Goal: Transaction & Acquisition: Purchase product/service

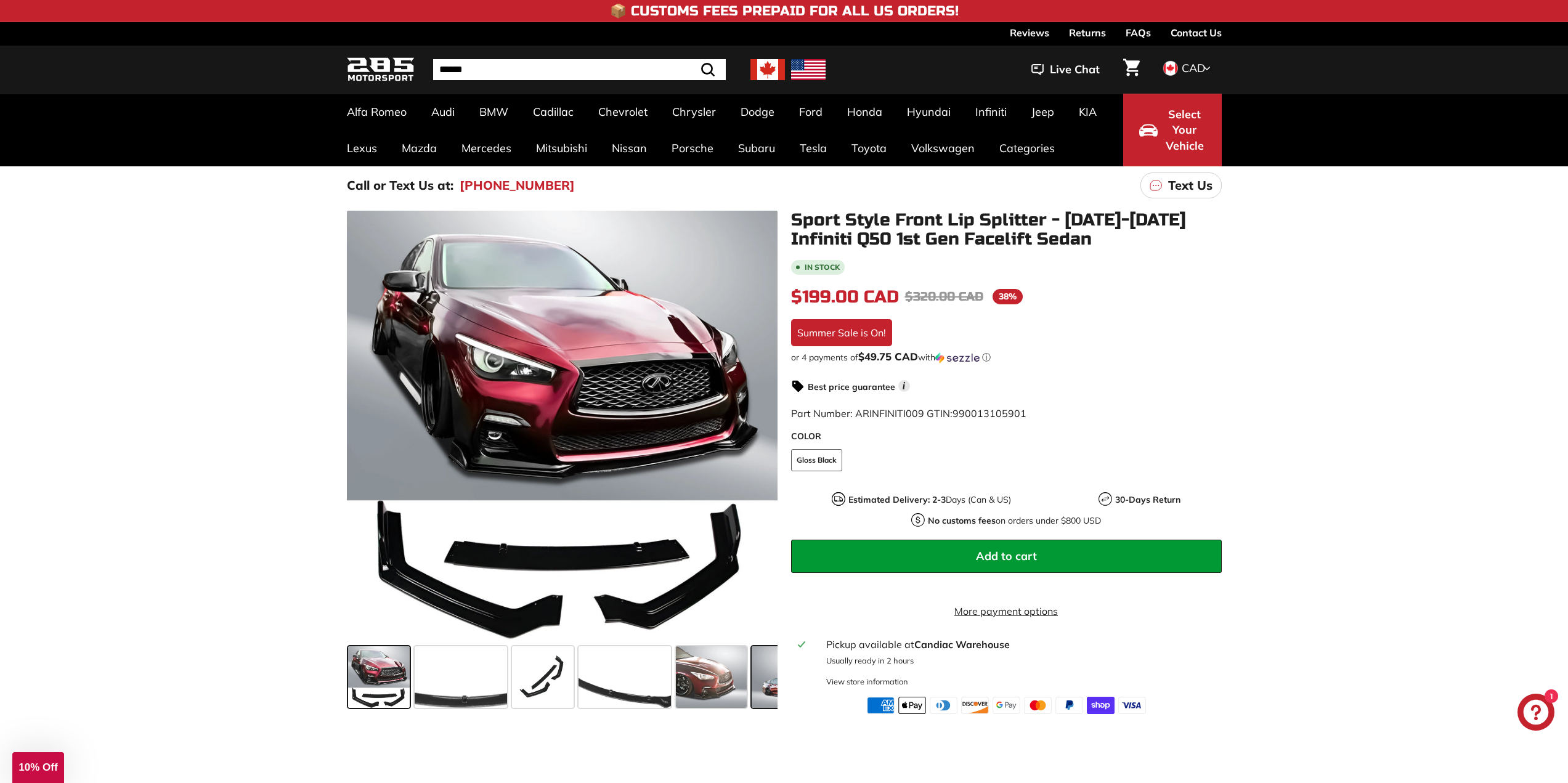
click at [768, 671] on span at bounding box center [793, 677] width 82 height 62
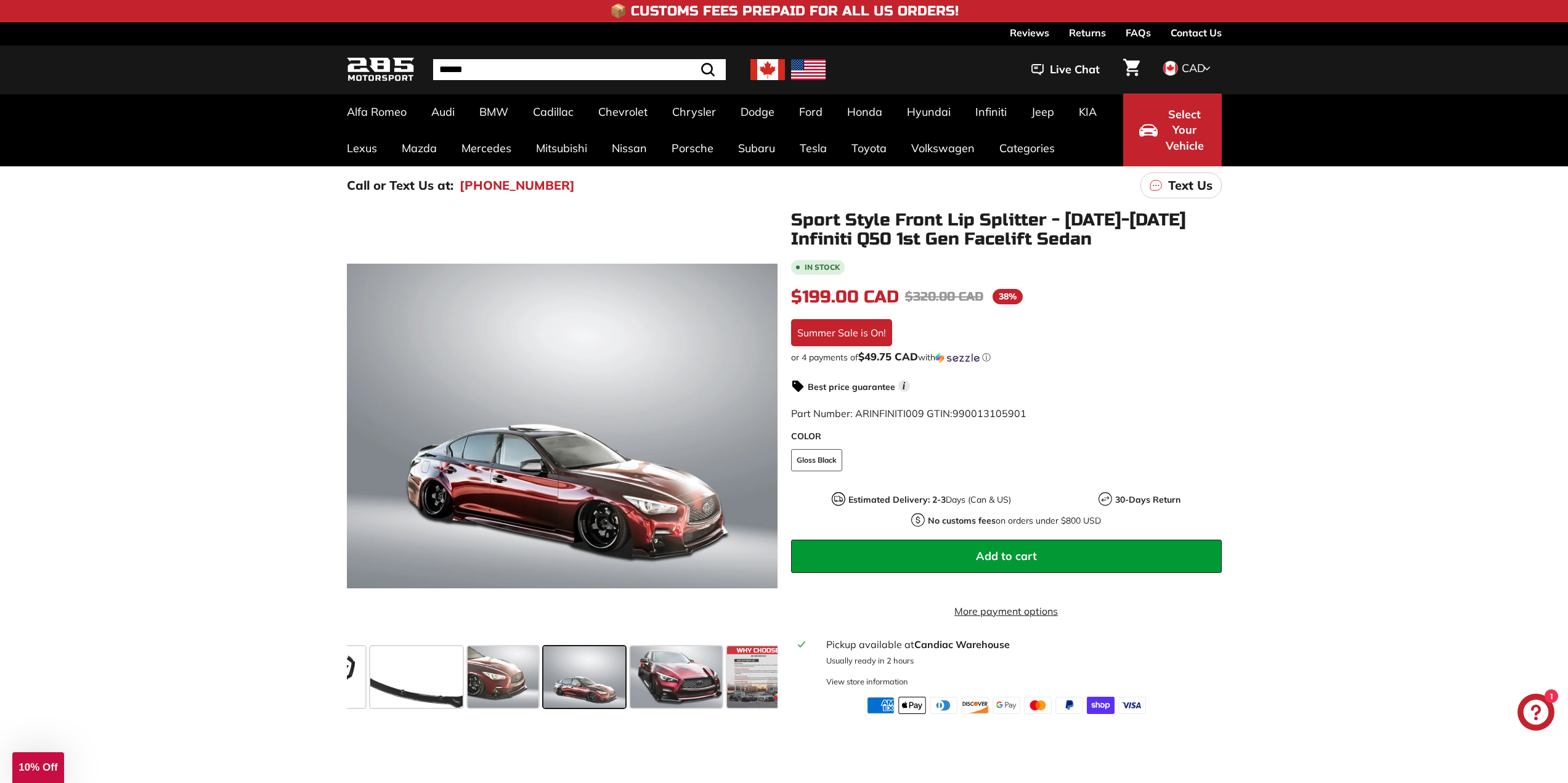
scroll to position [0, 222]
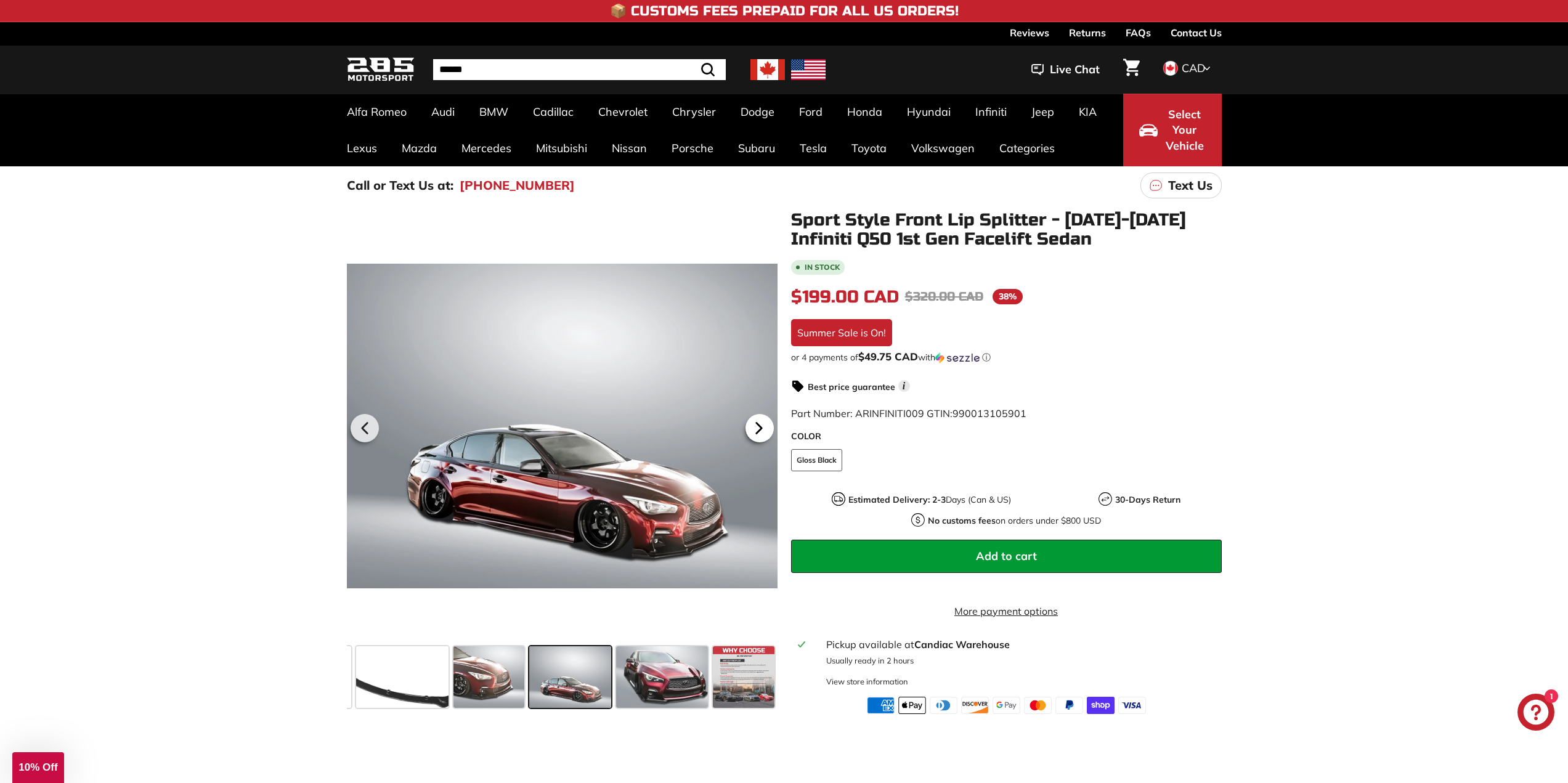
click at [764, 430] on icon at bounding box center [759, 428] width 28 height 28
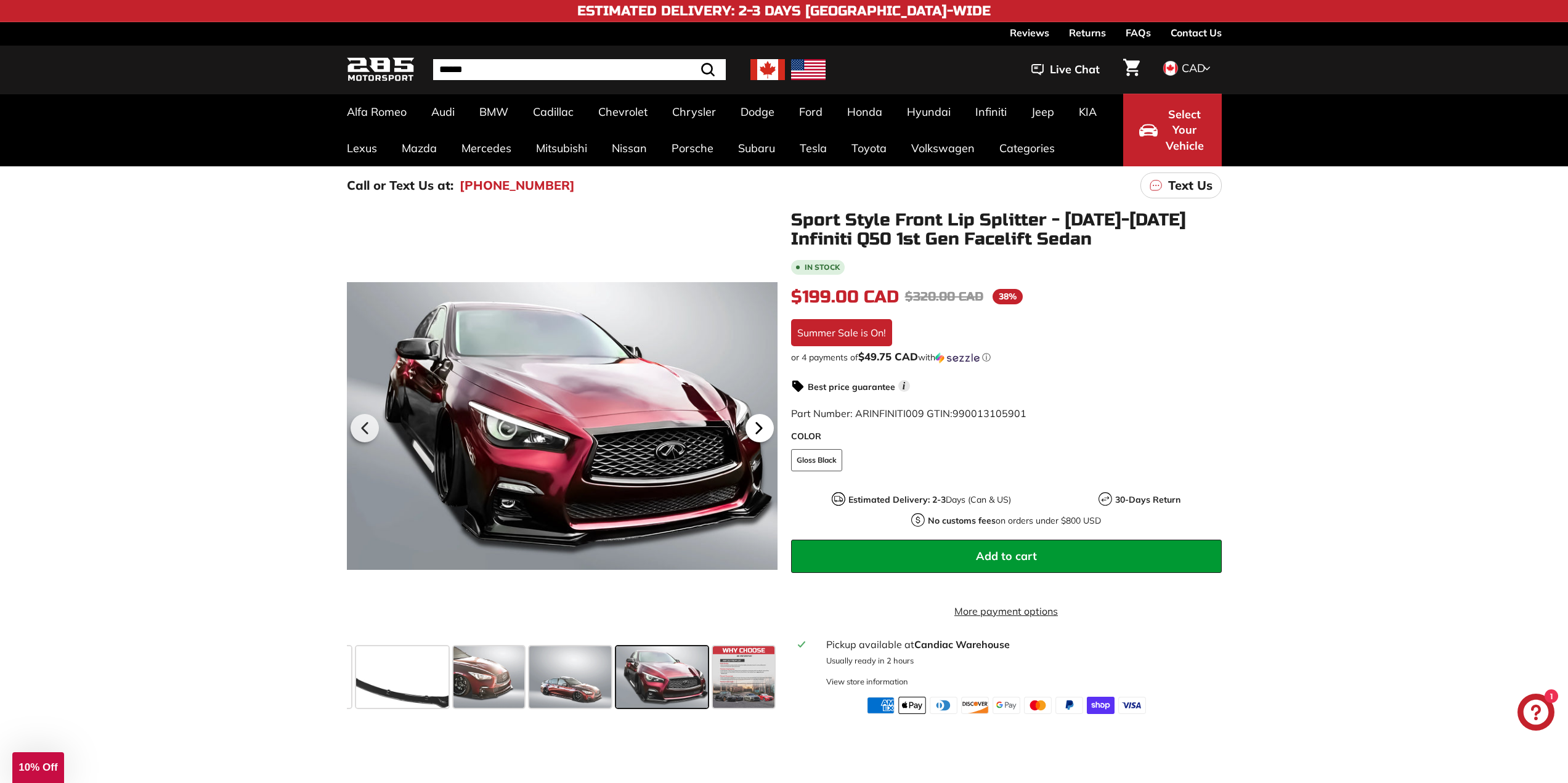
click at [764, 430] on icon at bounding box center [759, 428] width 28 height 28
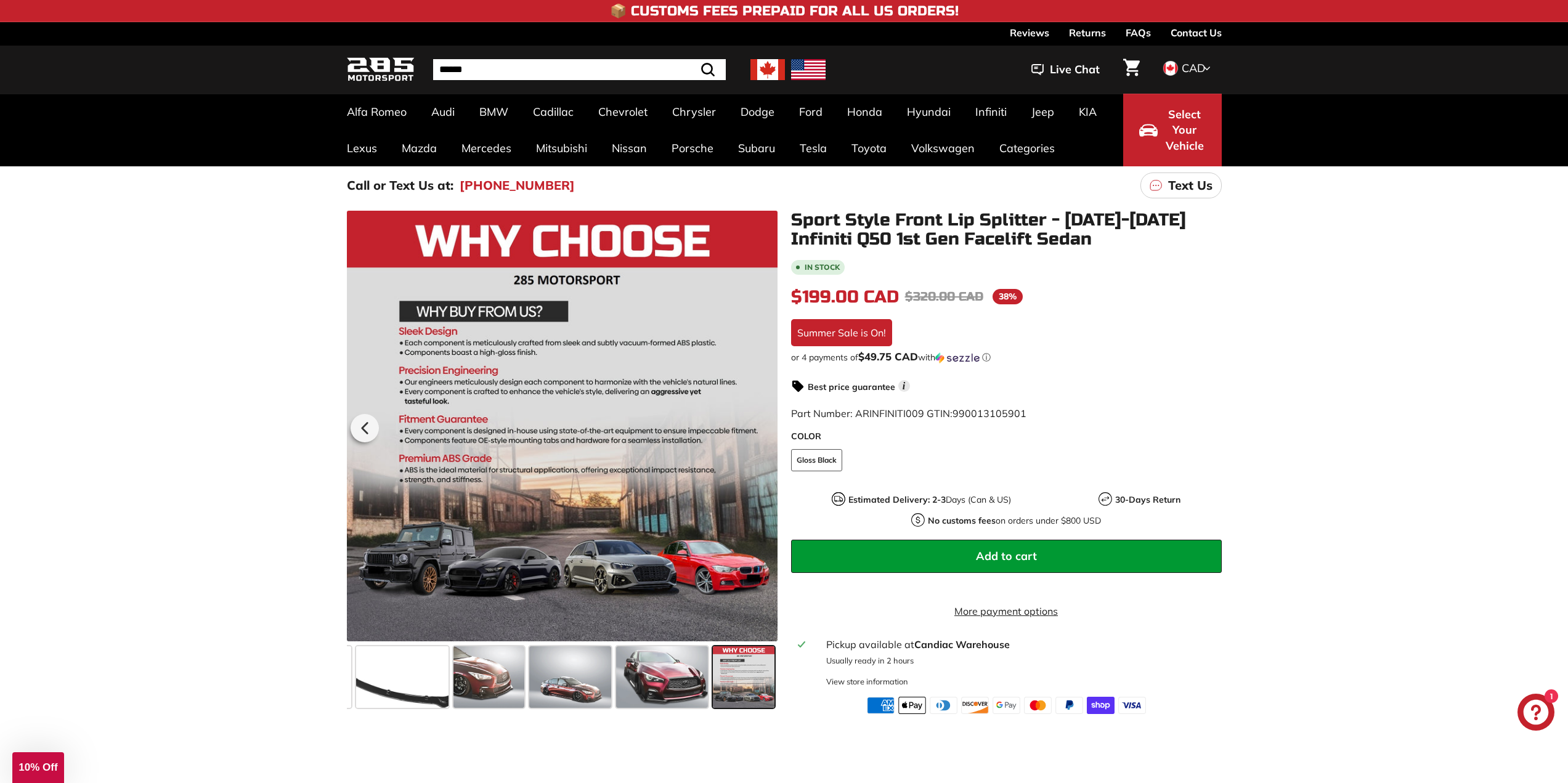
click at [764, 430] on div at bounding box center [562, 426] width 430 height 430
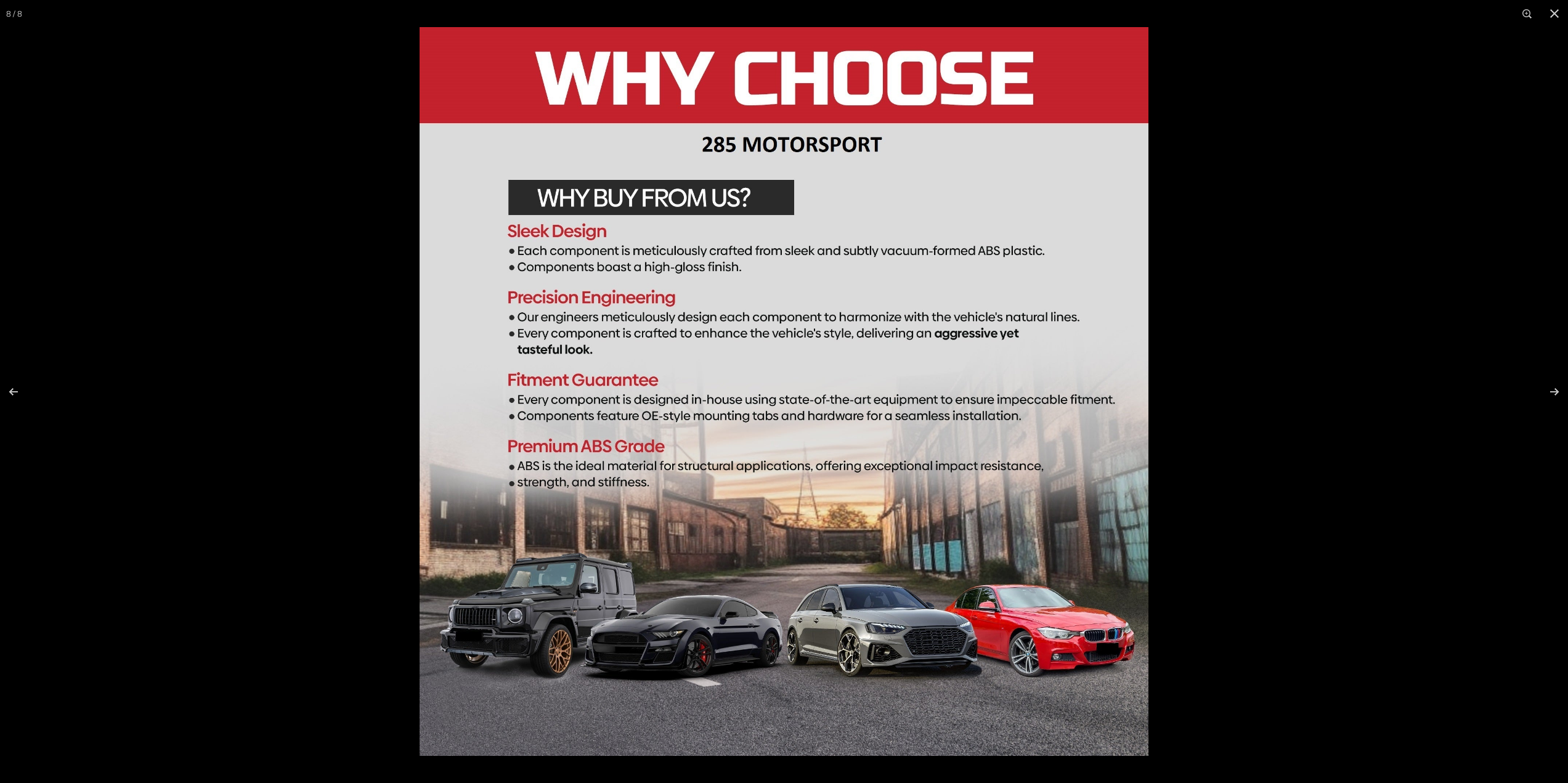
click at [288, 292] on div at bounding box center [784, 391] width 1568 height 783
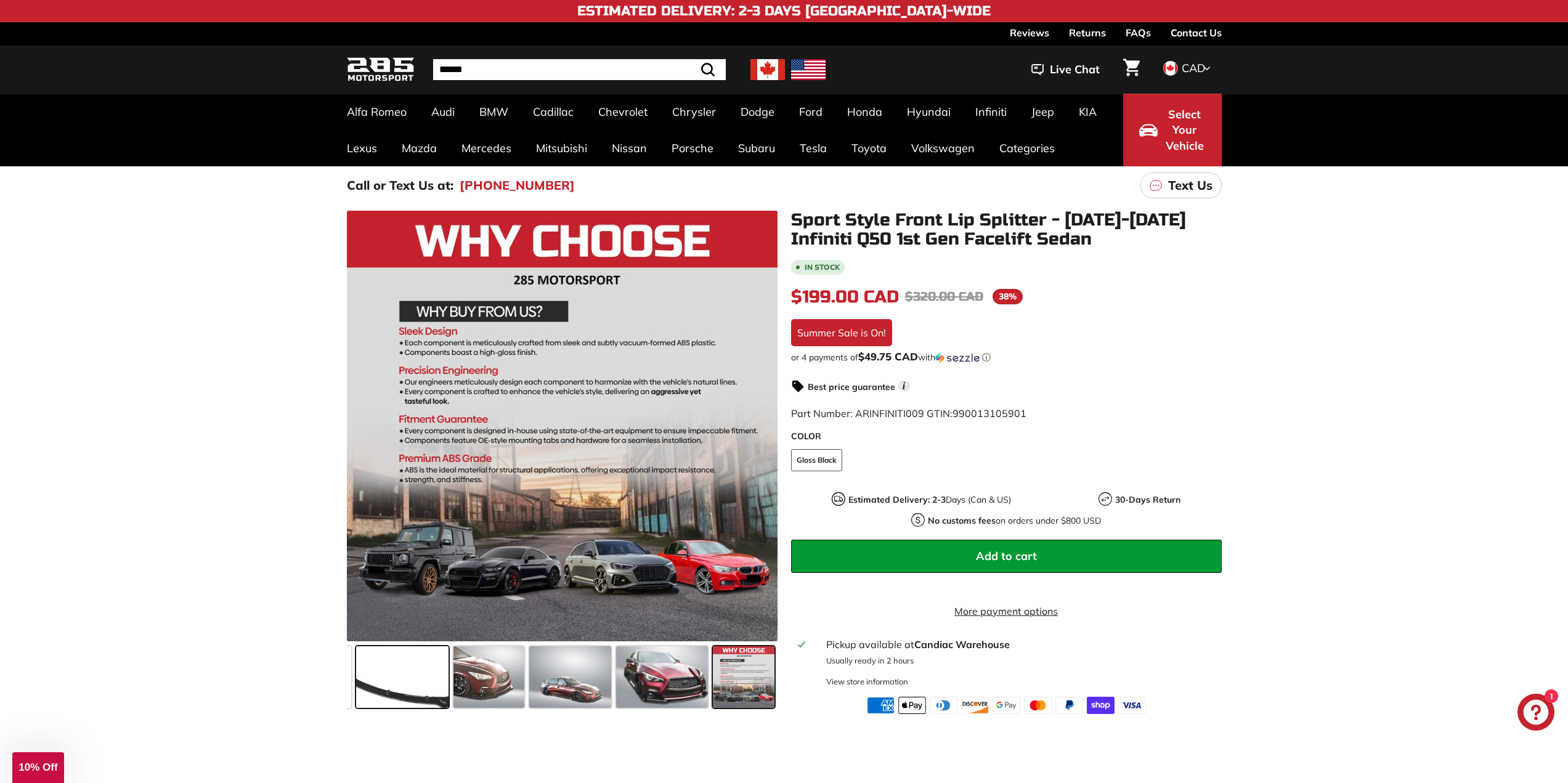
click at [402, 697] on span at bounding box center [402, 677] width 92 height 62
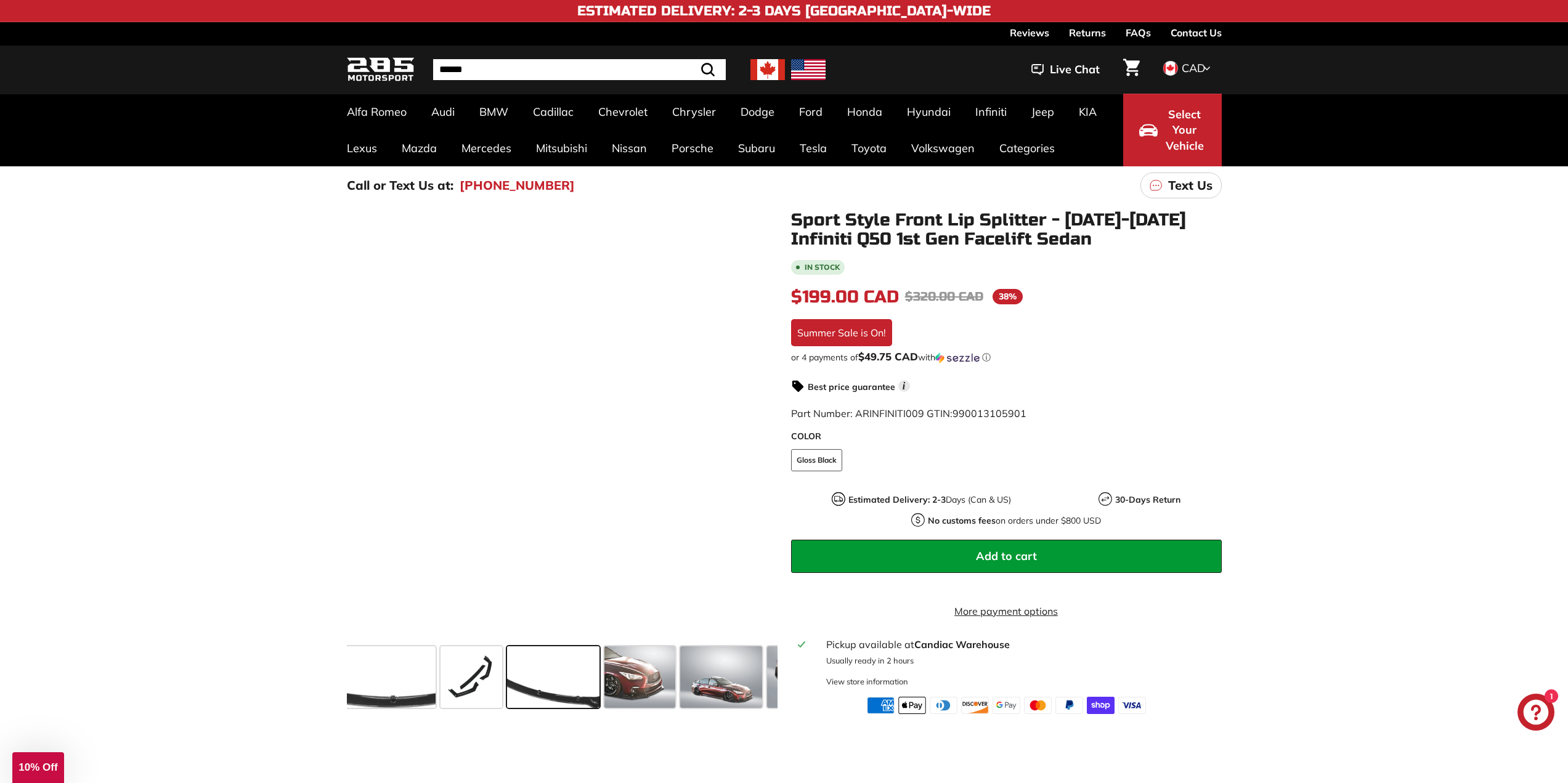
scroll to position [0, 63]
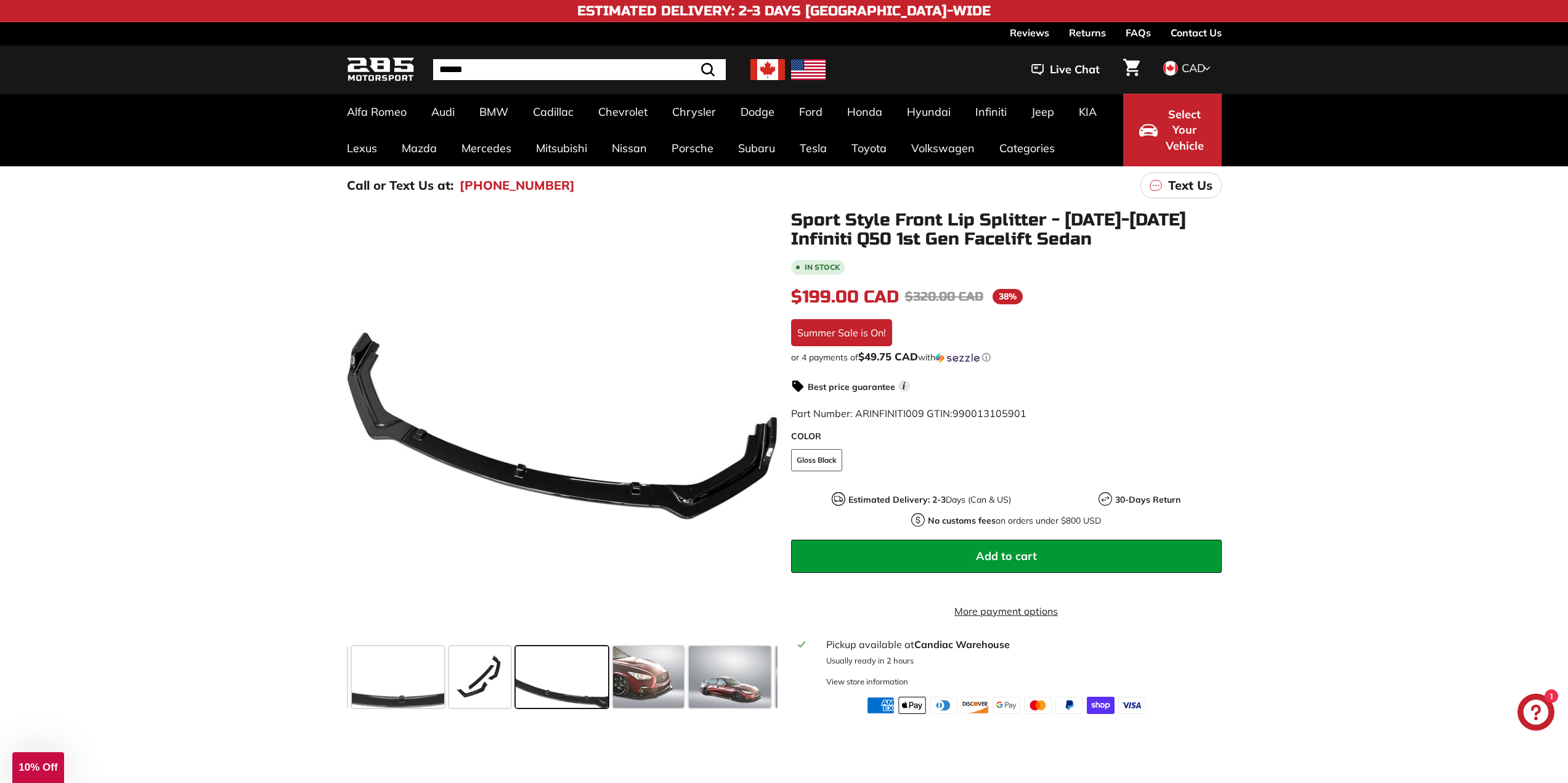
click at [561, 687] on span at bounding box center [562, 677] width 92 height 62
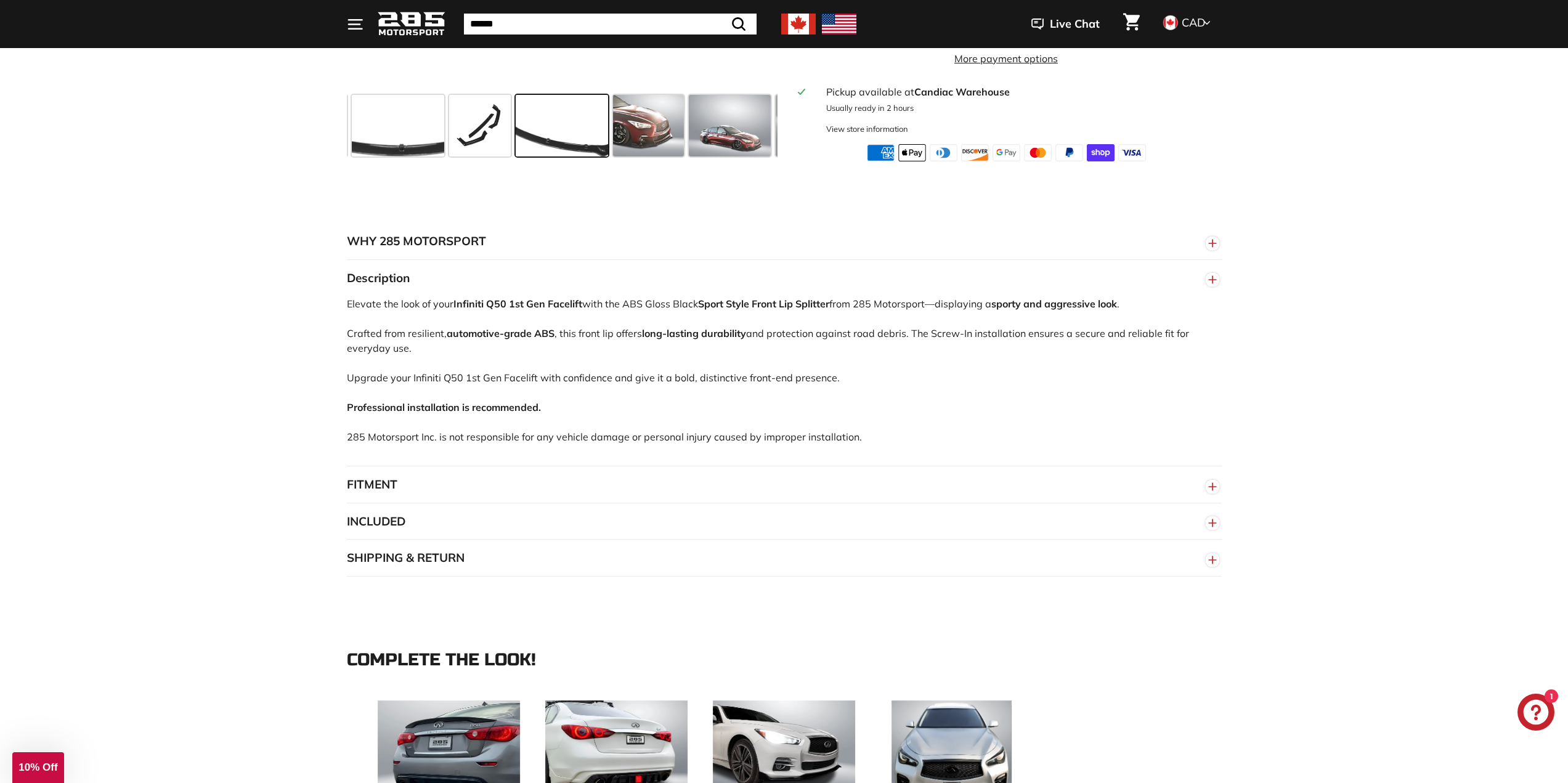
scroll to position [554, 0]
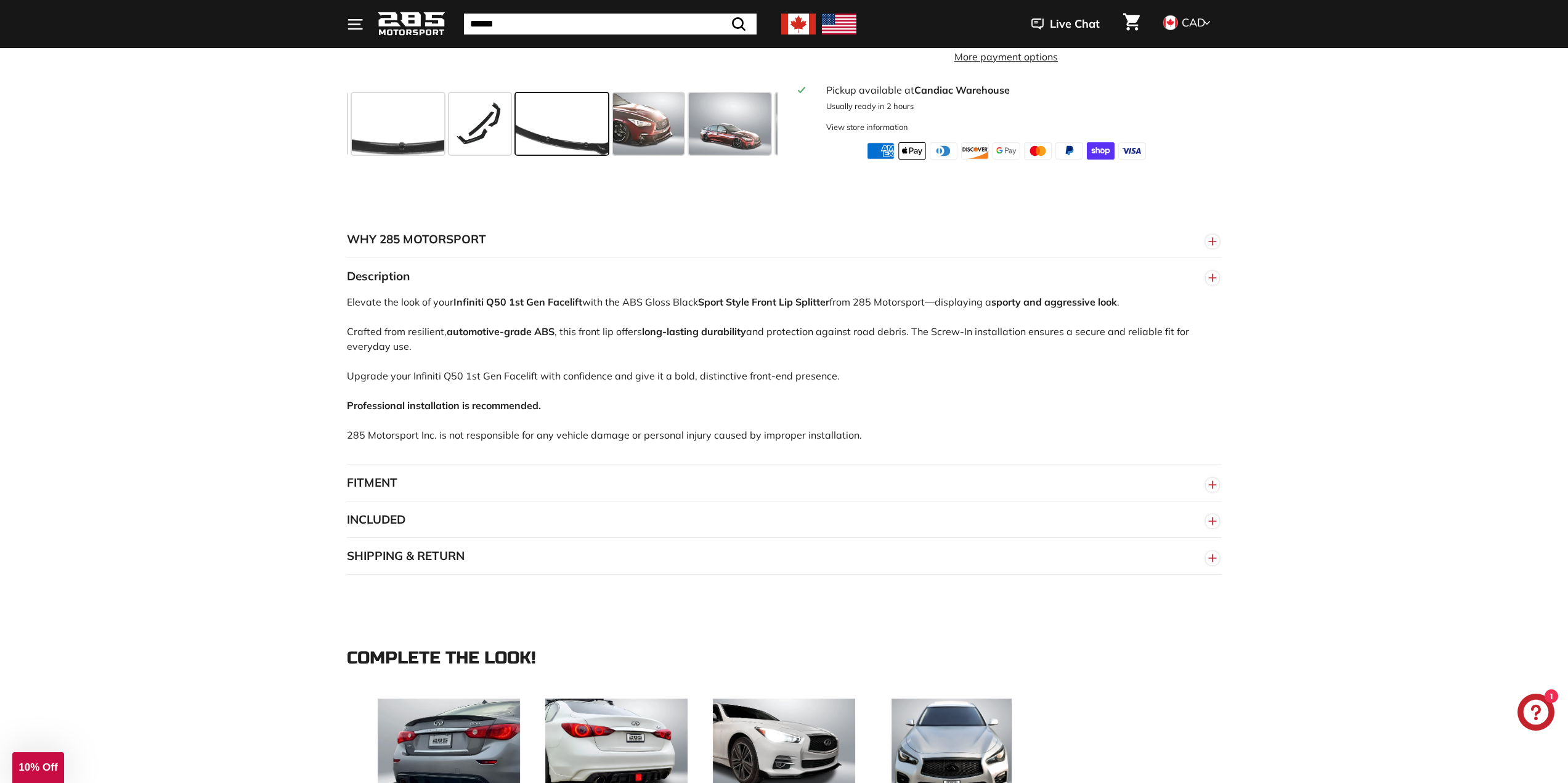
click at [370, 489] on button "FITMENT" at bounding box center [784, 483] width 875 height 37
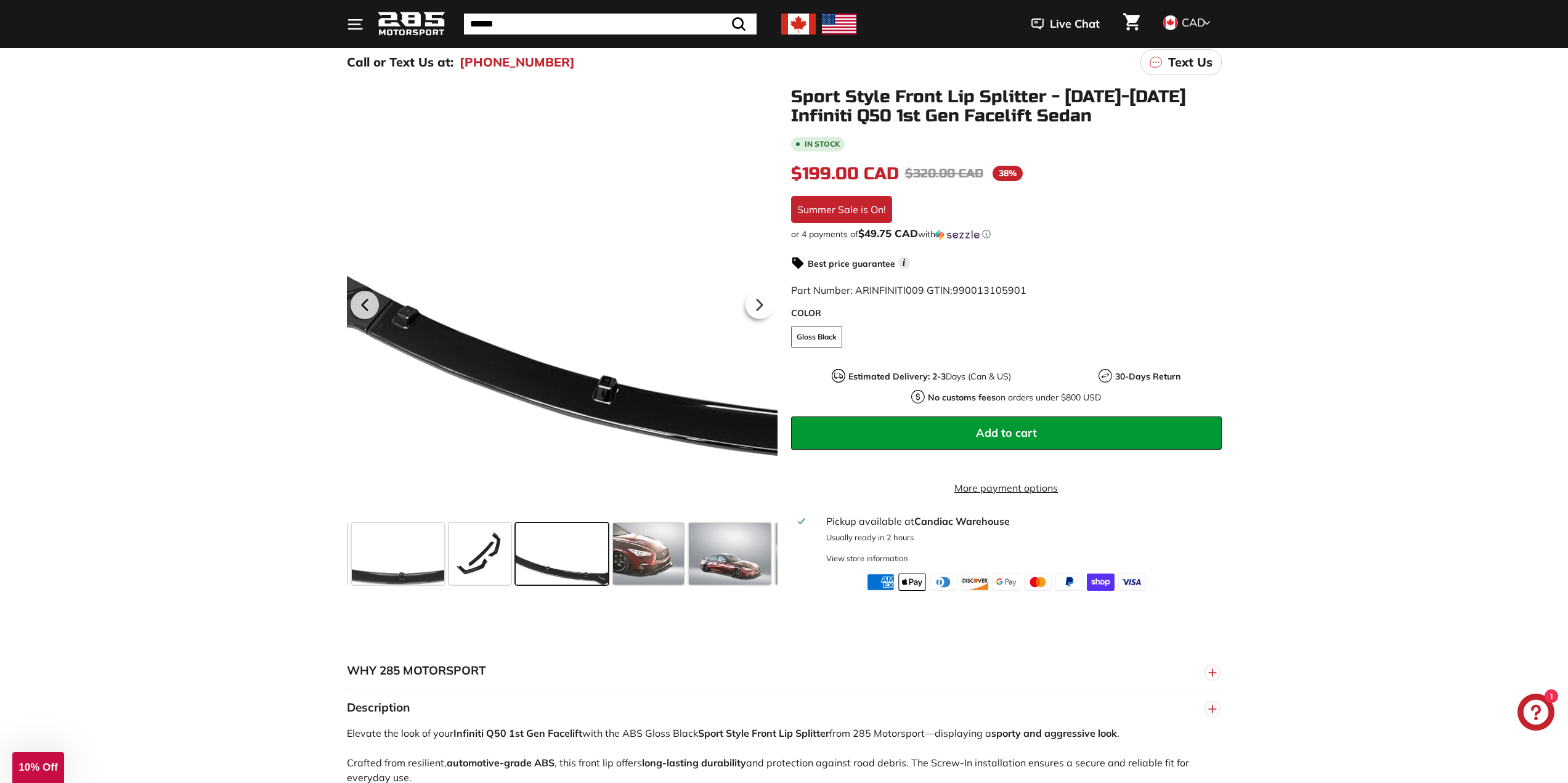
scroll to position [0, 0]
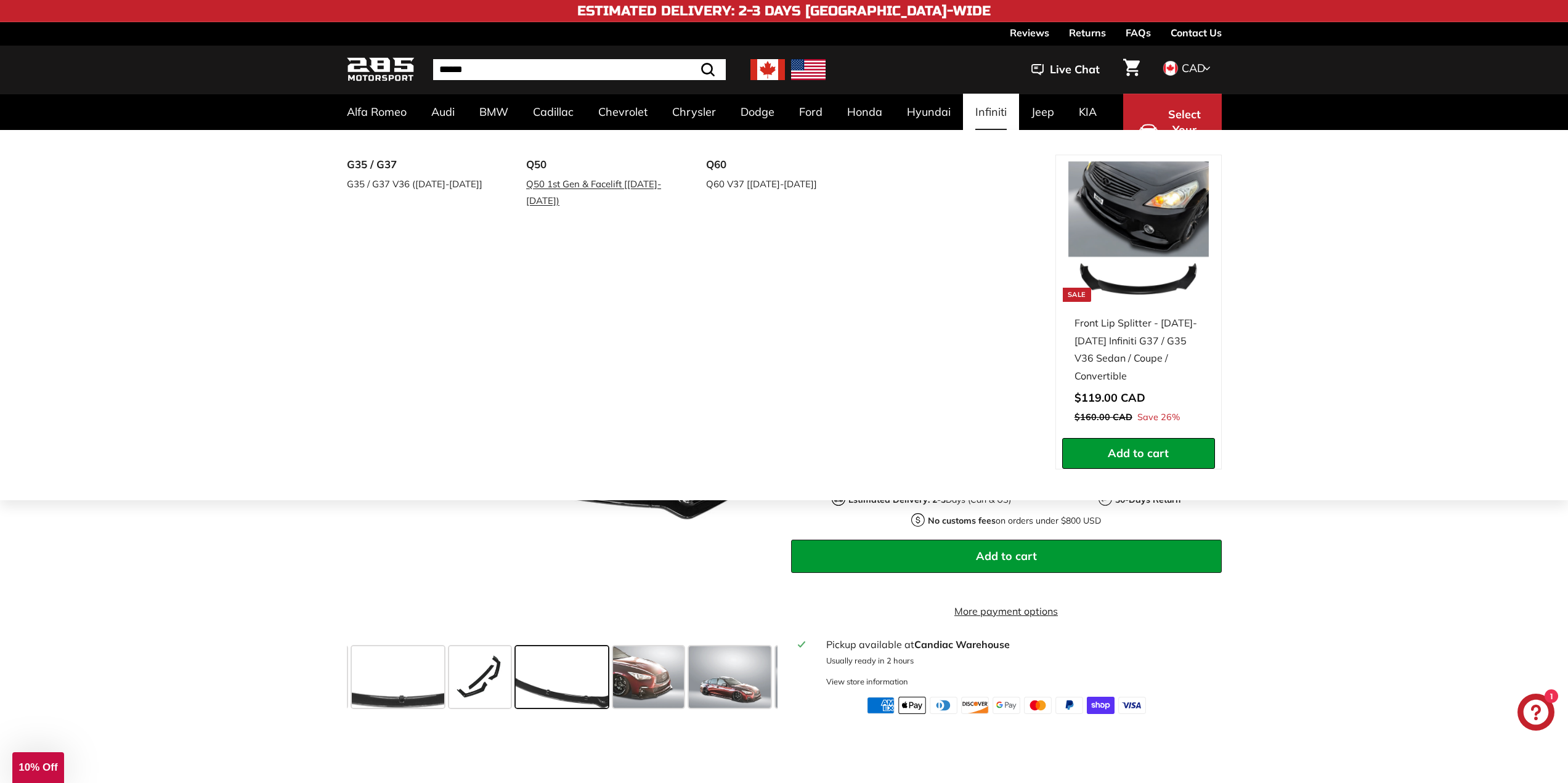
click at [588, 185] on link "Q50 1st Gen & Facelift [2014-2024)" at bounding box center [599, 192] width 145 height 35
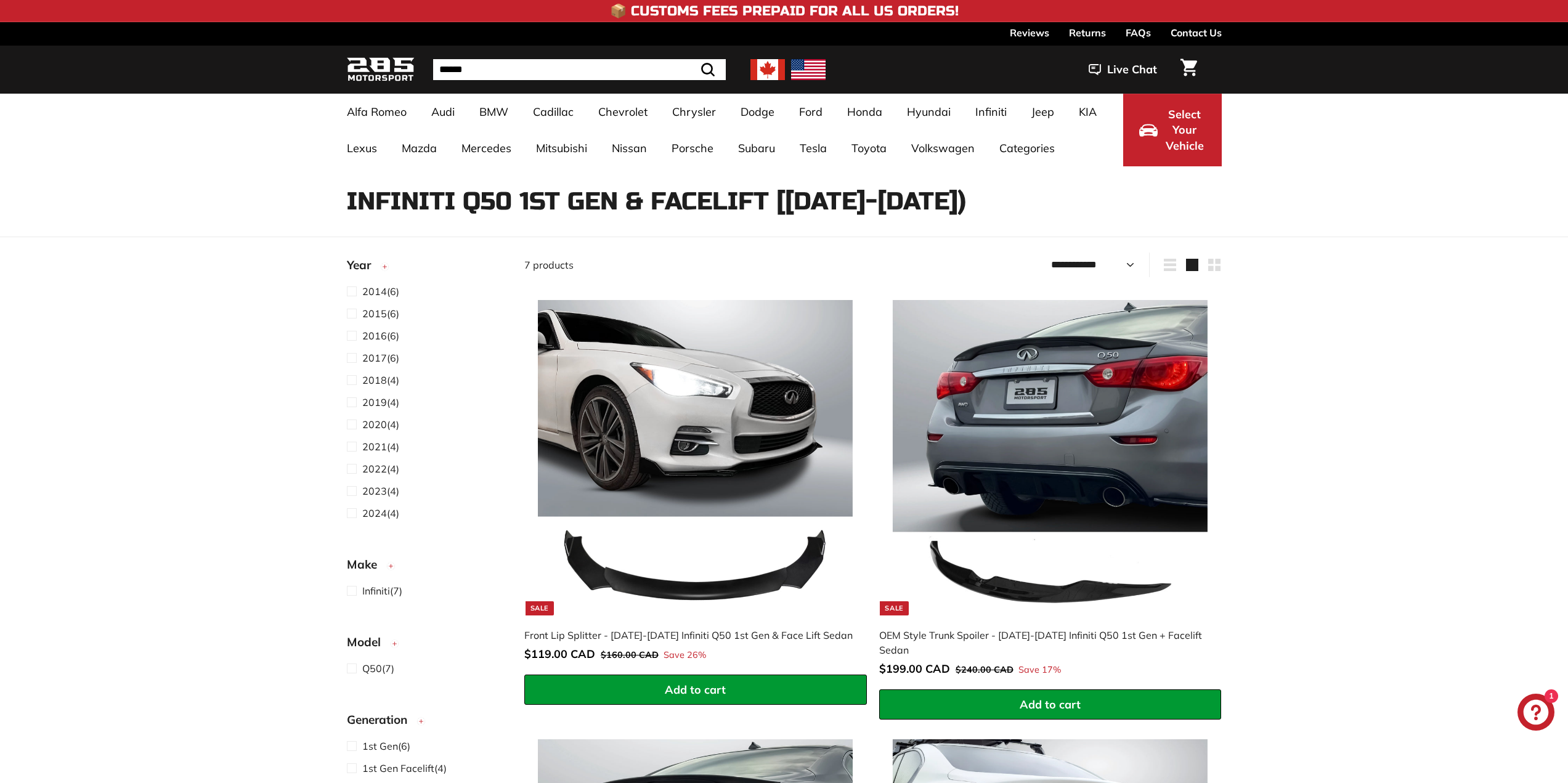
select select "**********"
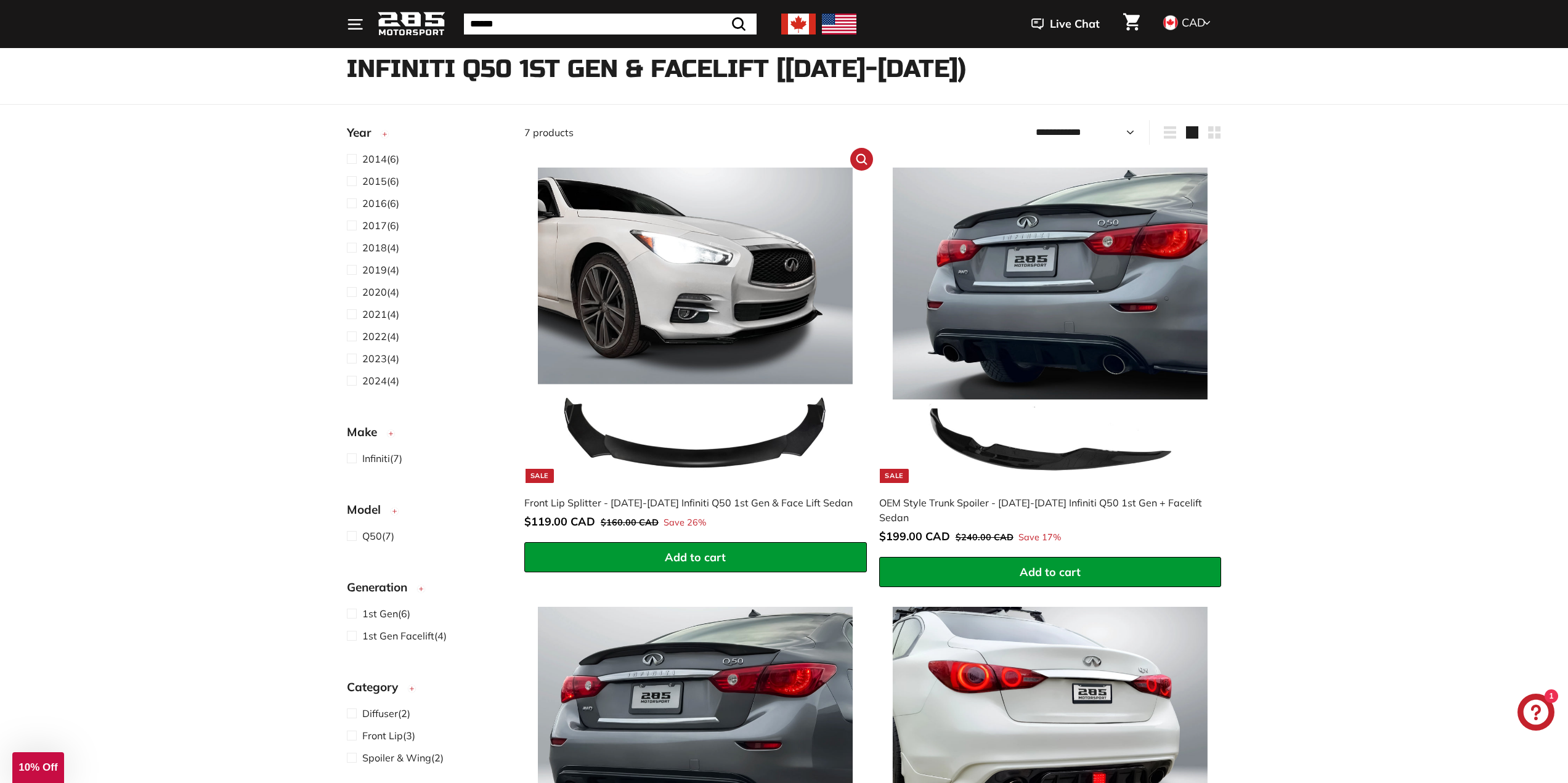
scroll to position [185, 0]
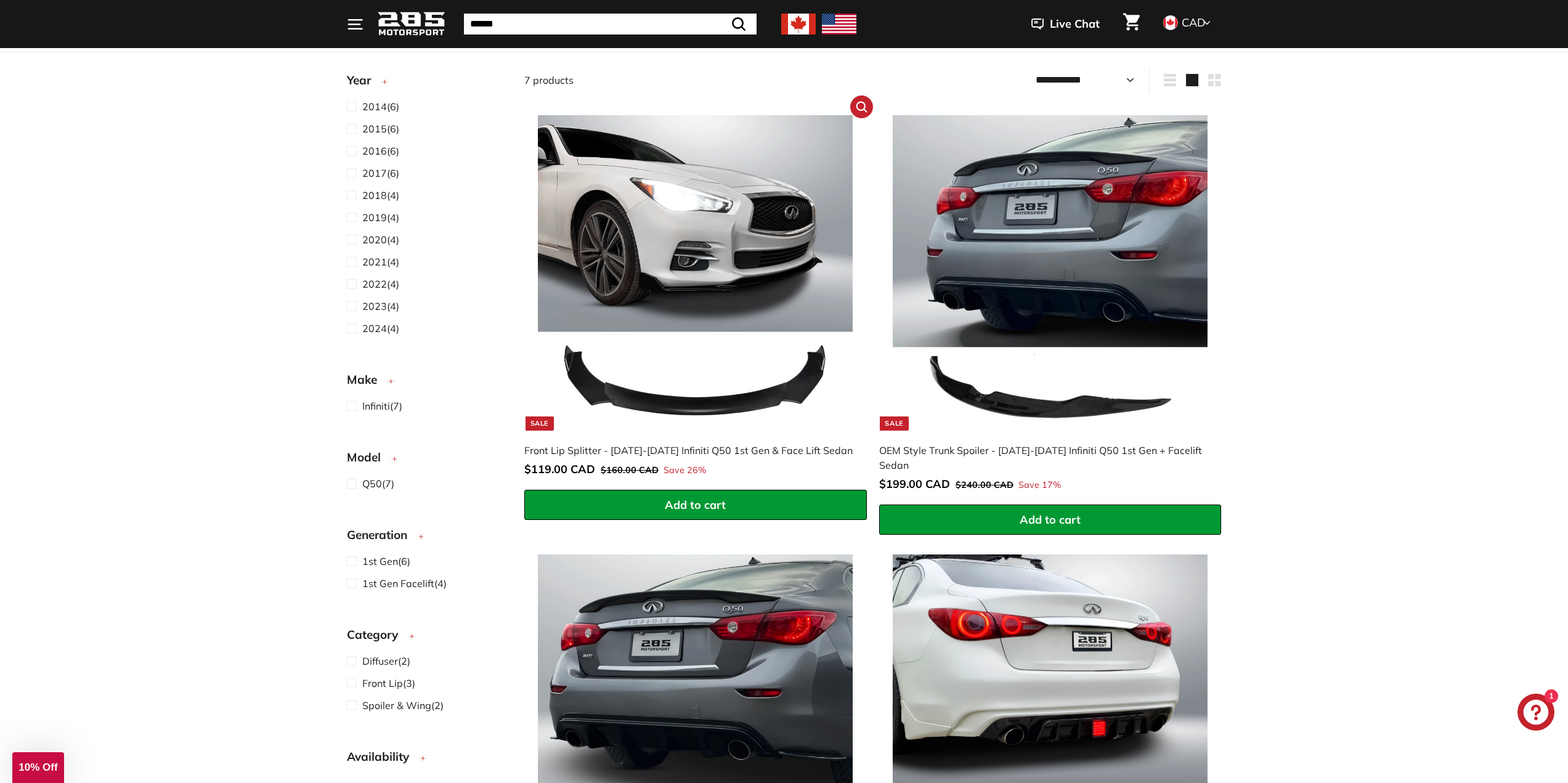
click at [658, 403] on img at bounding box center [695, 272] width 315 height 315
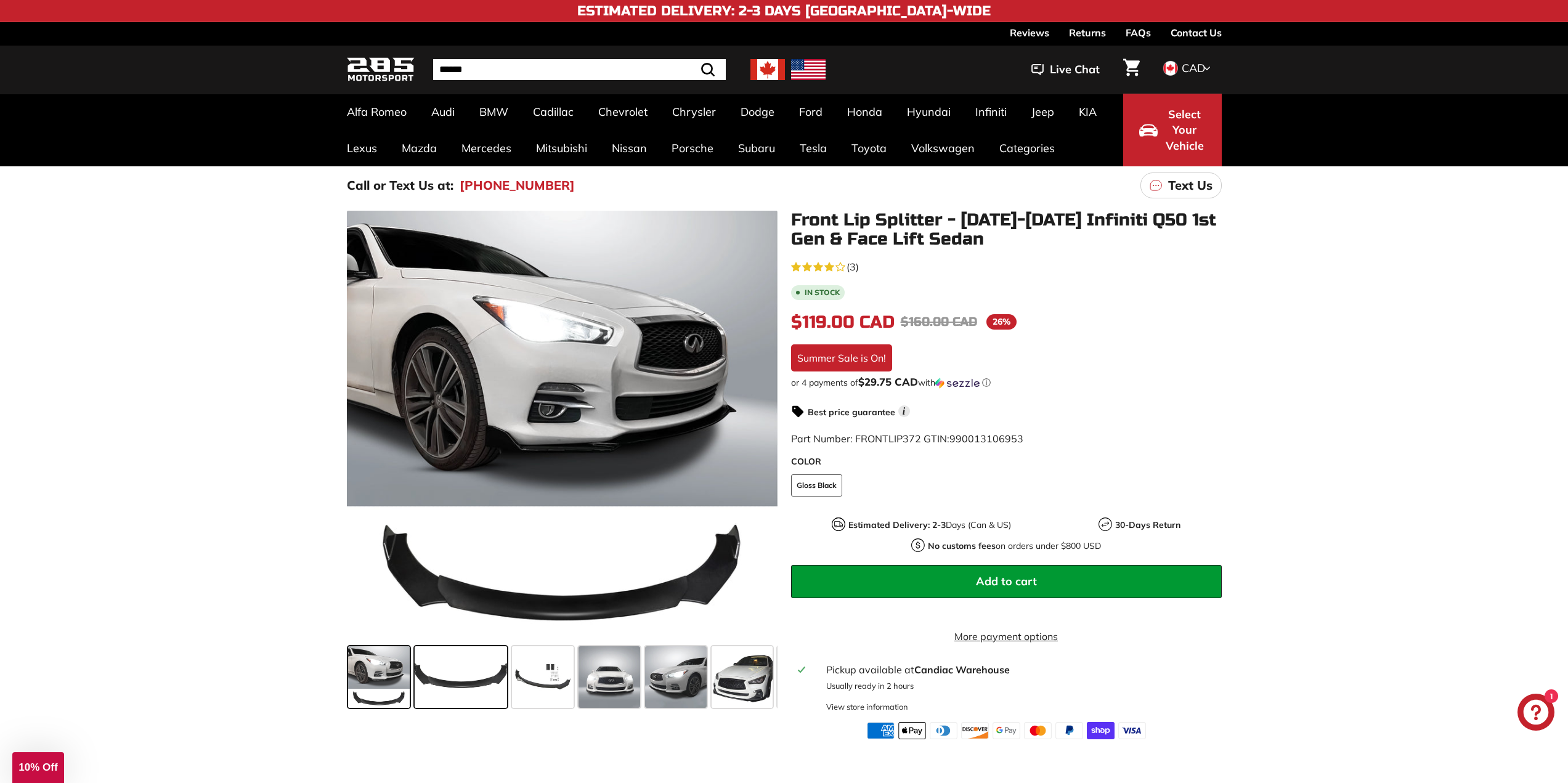
click at [479, 689] on span at bounding box center [461, 677] width 92 height 62
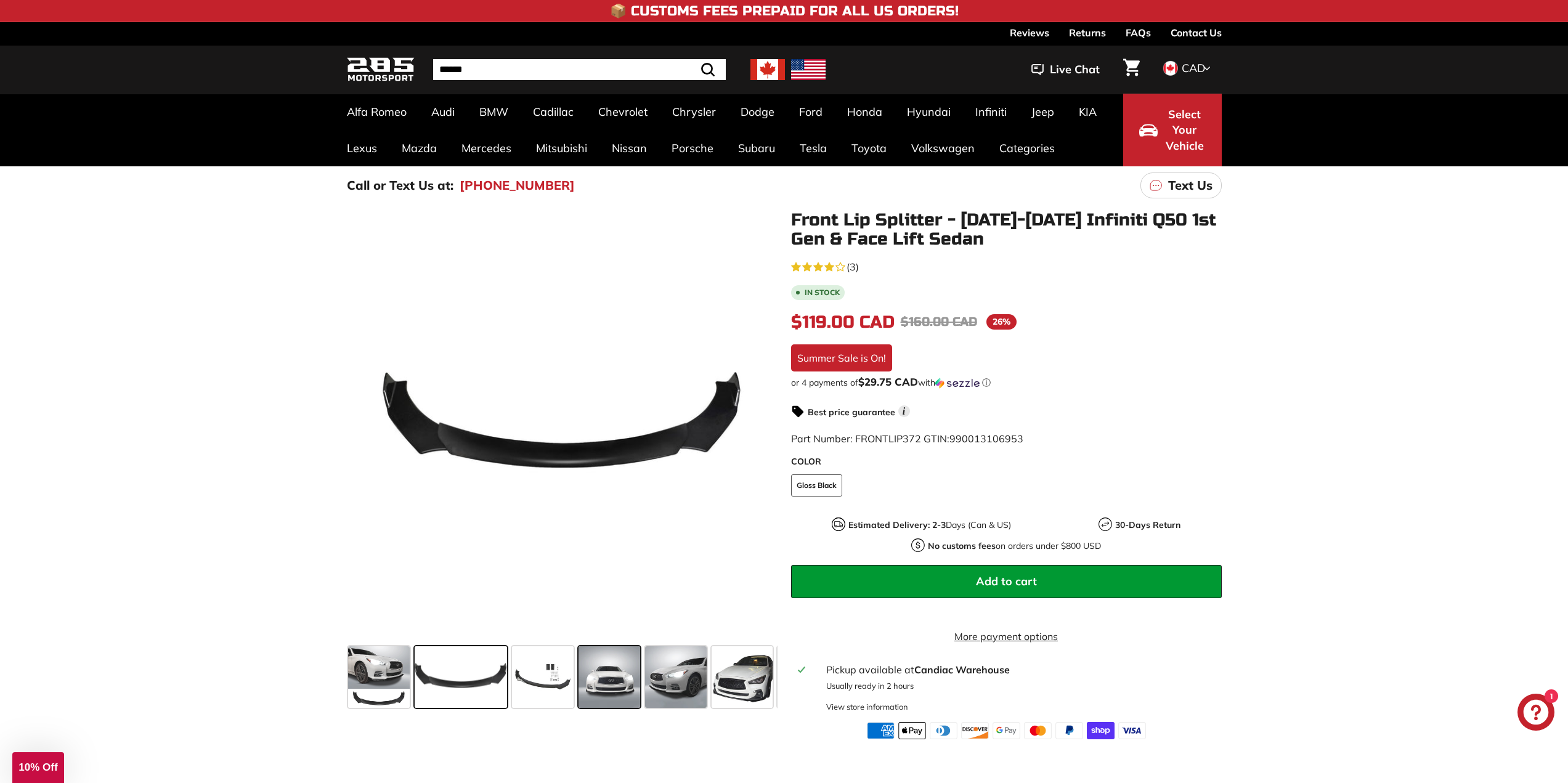
click at [605, 678] on span at bounding box center [609, 677] width 62 height 62
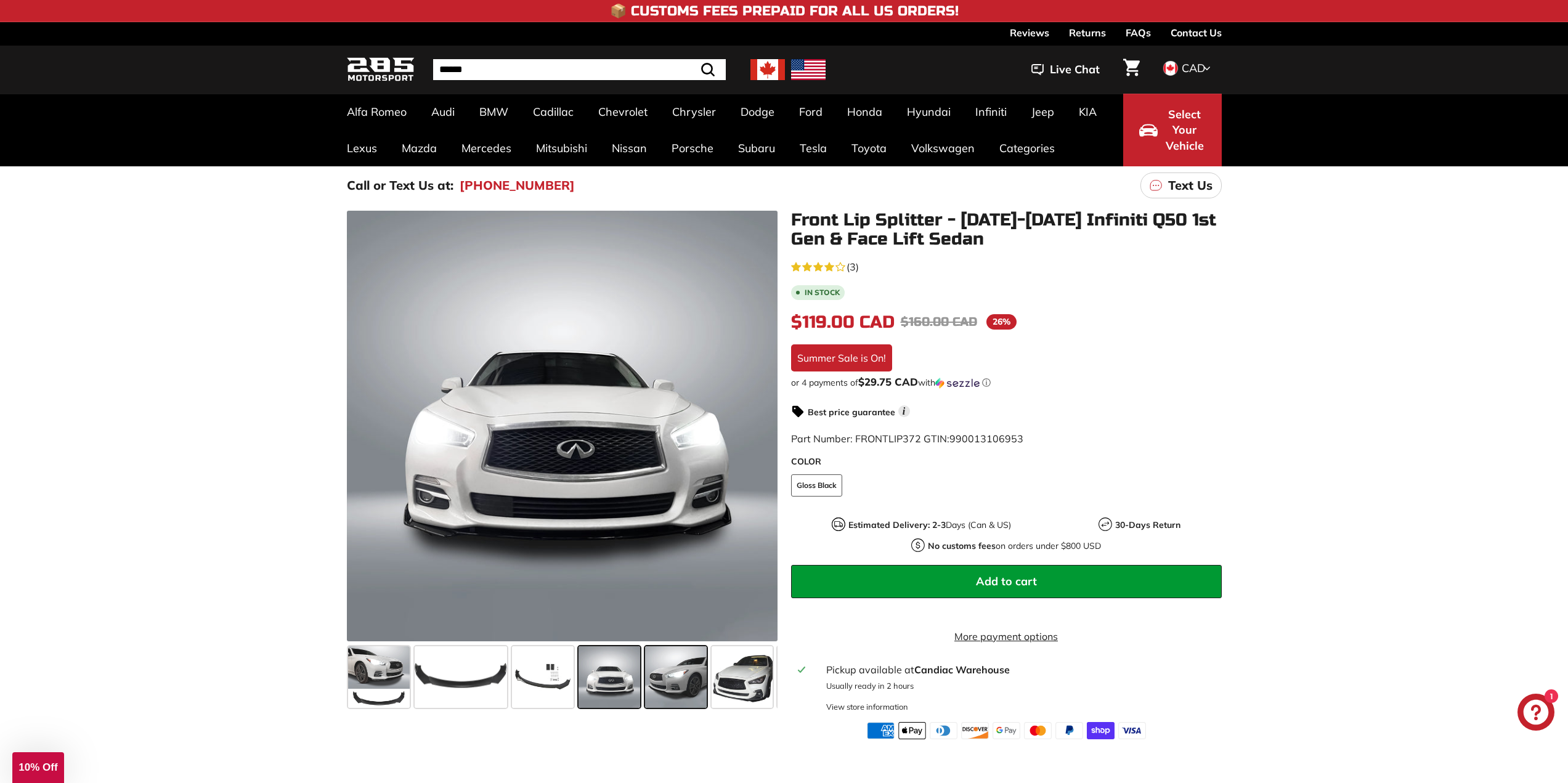
click at [691, 675] on span at bounding box center [676, 677] width 62 height 62
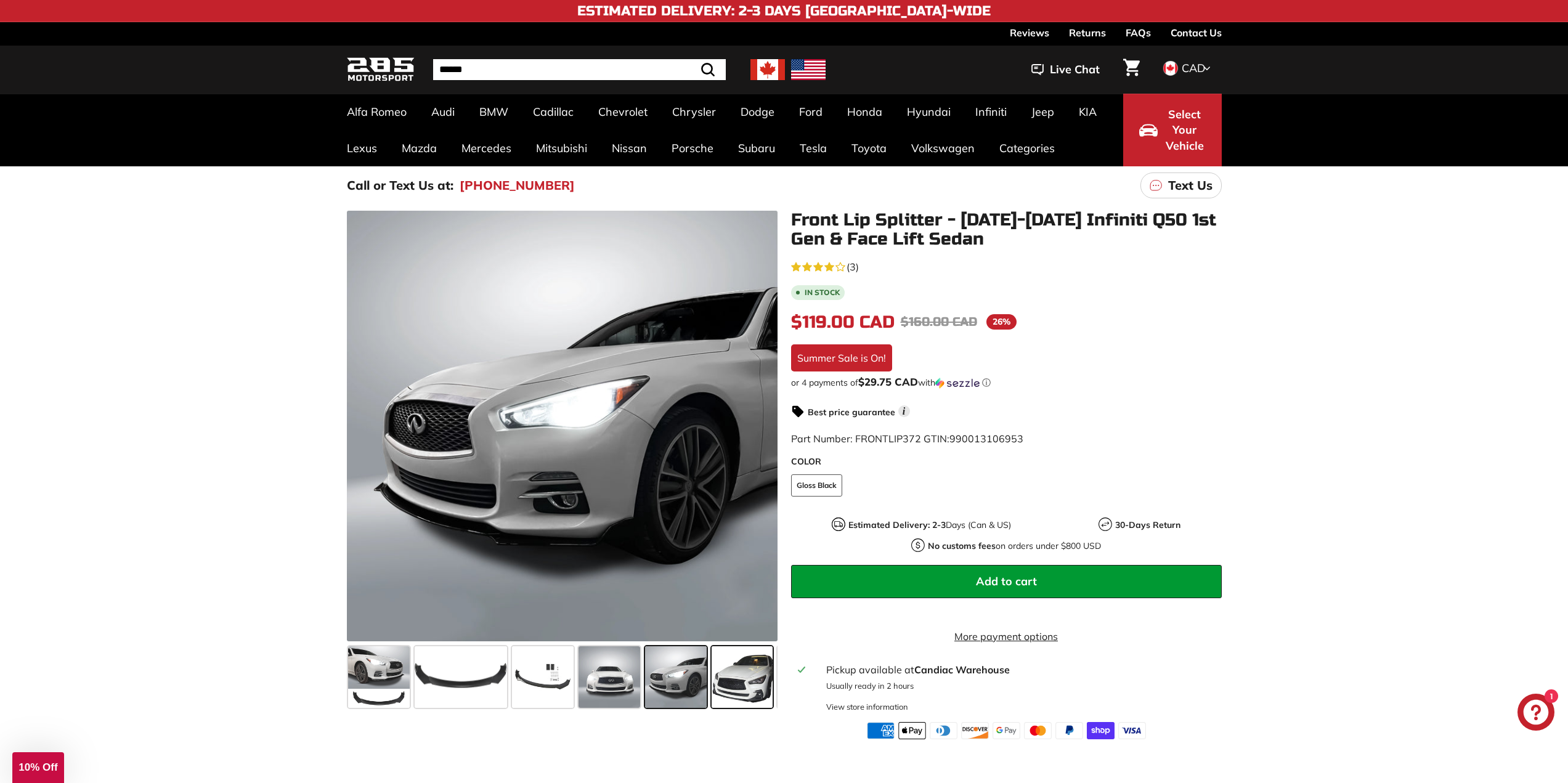
click at [744, 676] on span at bounding box center [743, 677] width 62 height 62
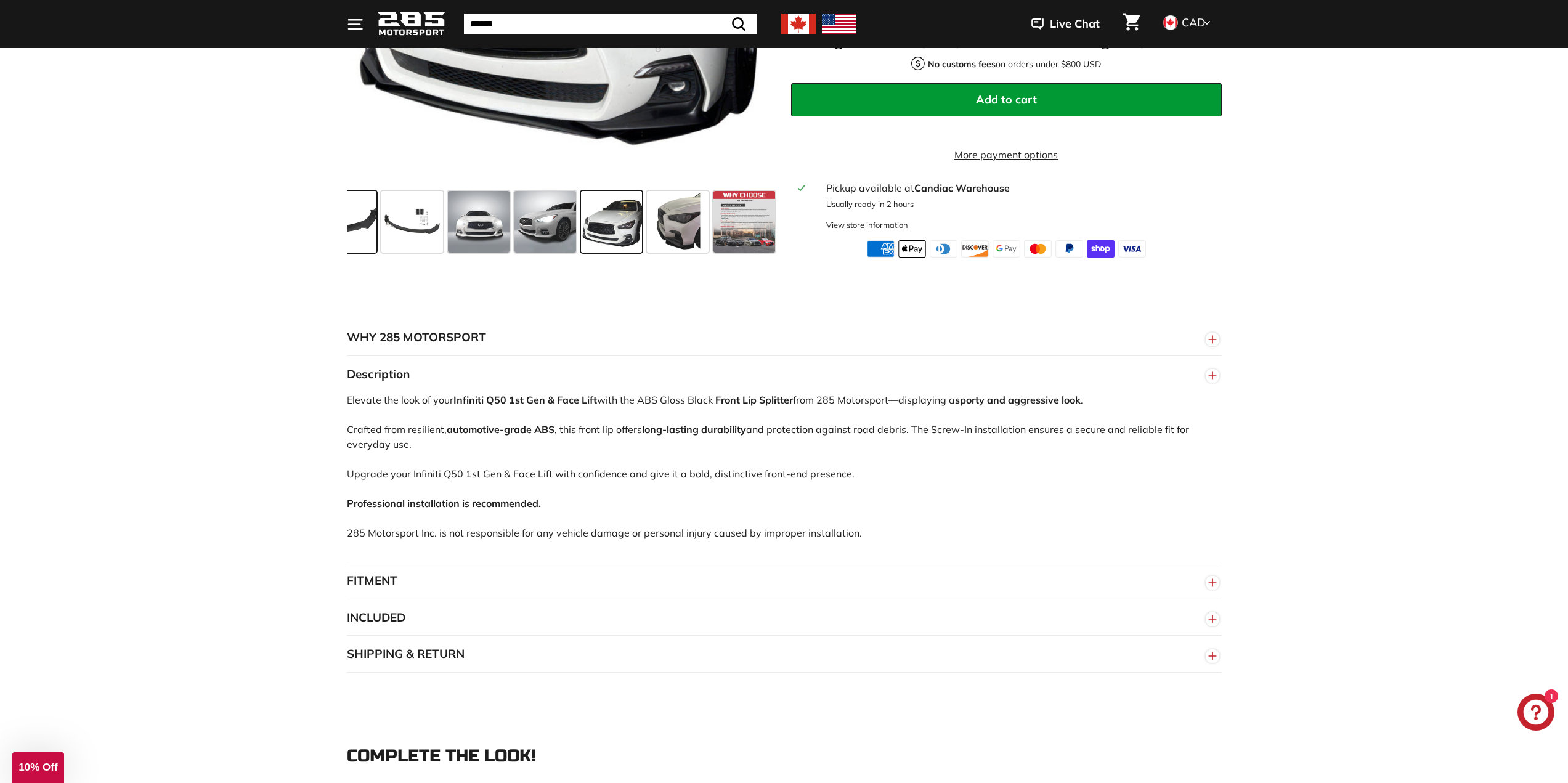
scroll to position [493, 0]
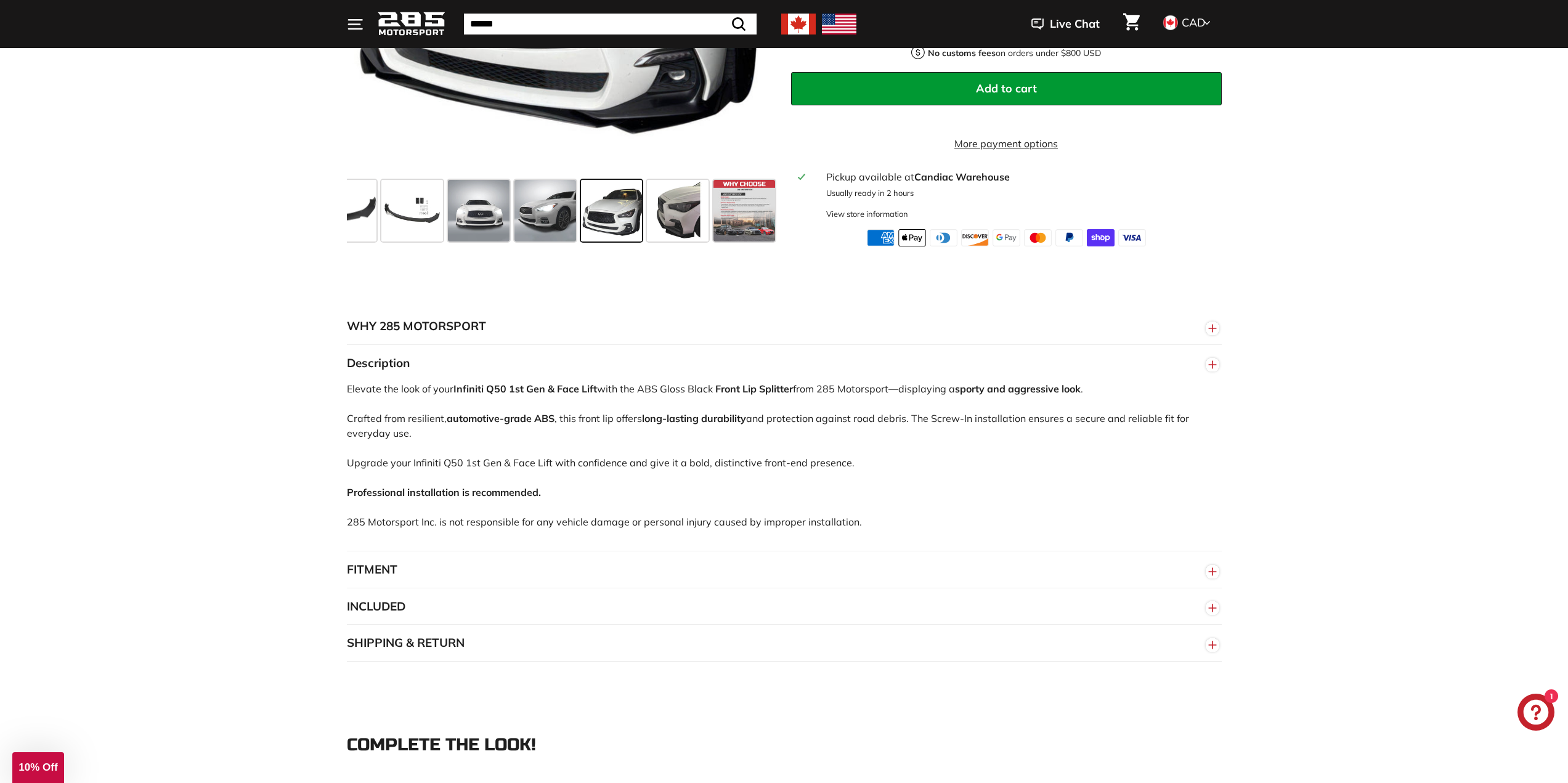
click at [383, 580] on button "FITMENT" at bounding box center [784, 570] width 875 height 37
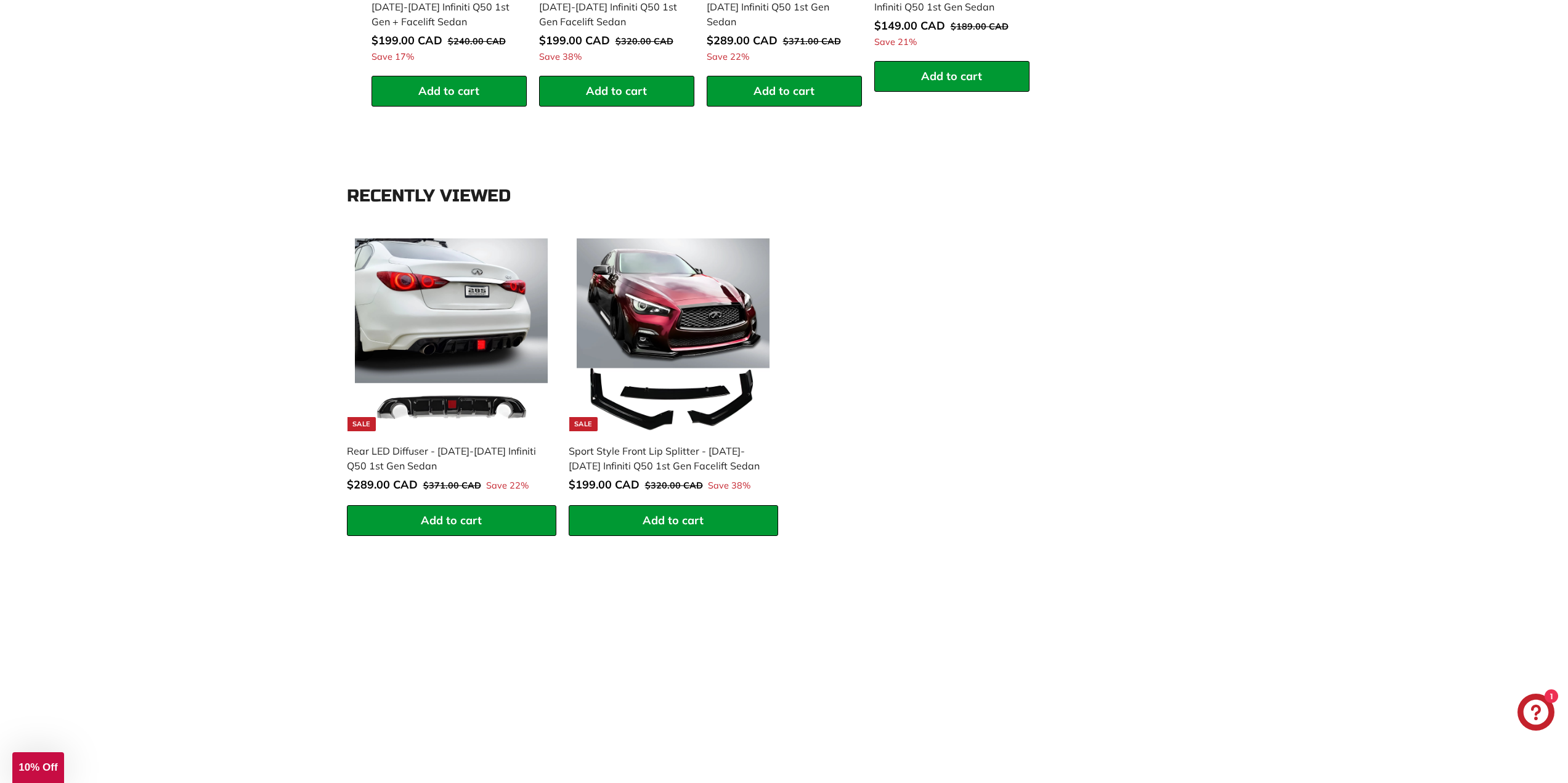
scroll to position [1663, 0]
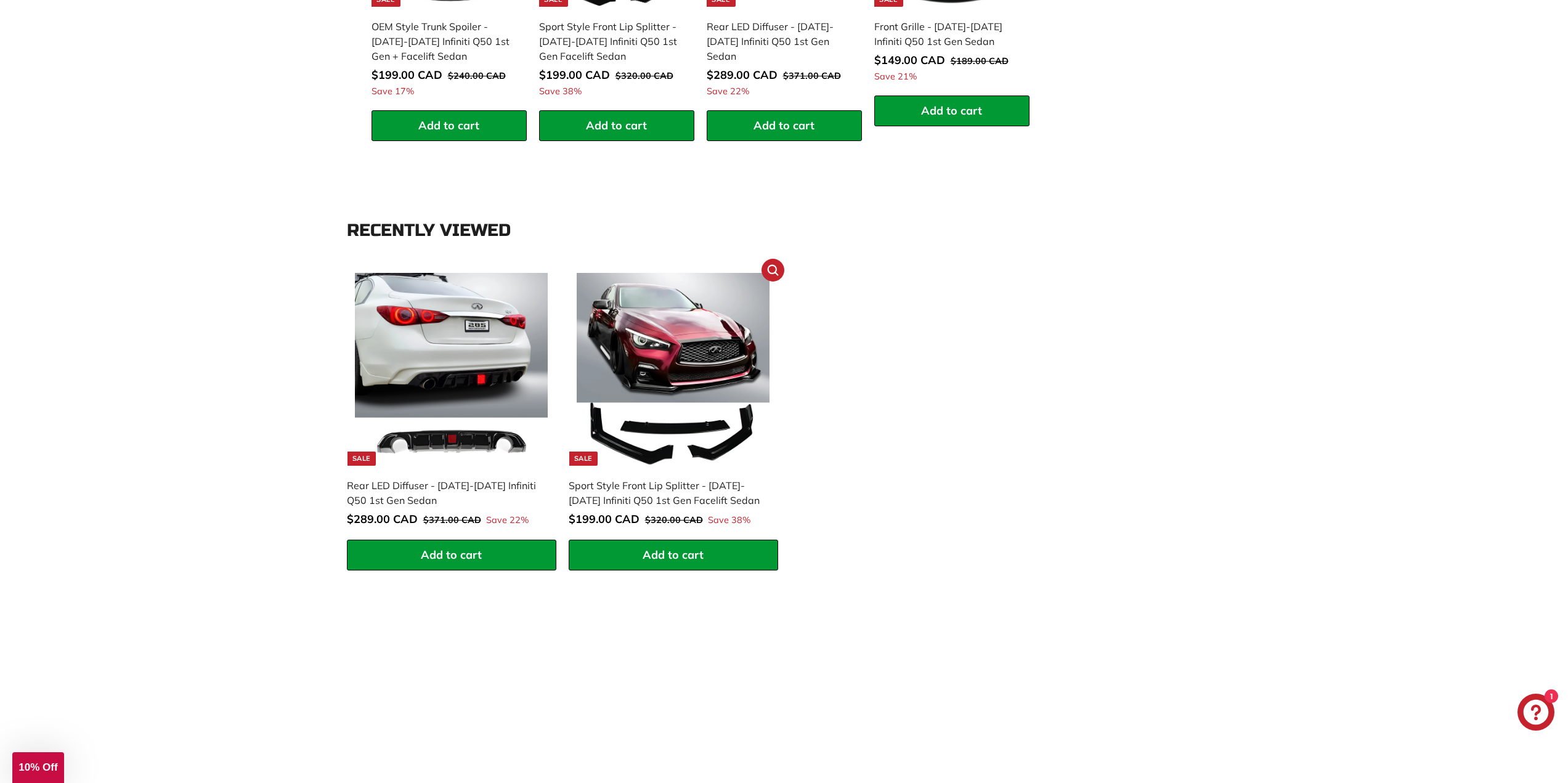
click at [694, 447] on img at bounding box center [673, 369] width 193 height 193
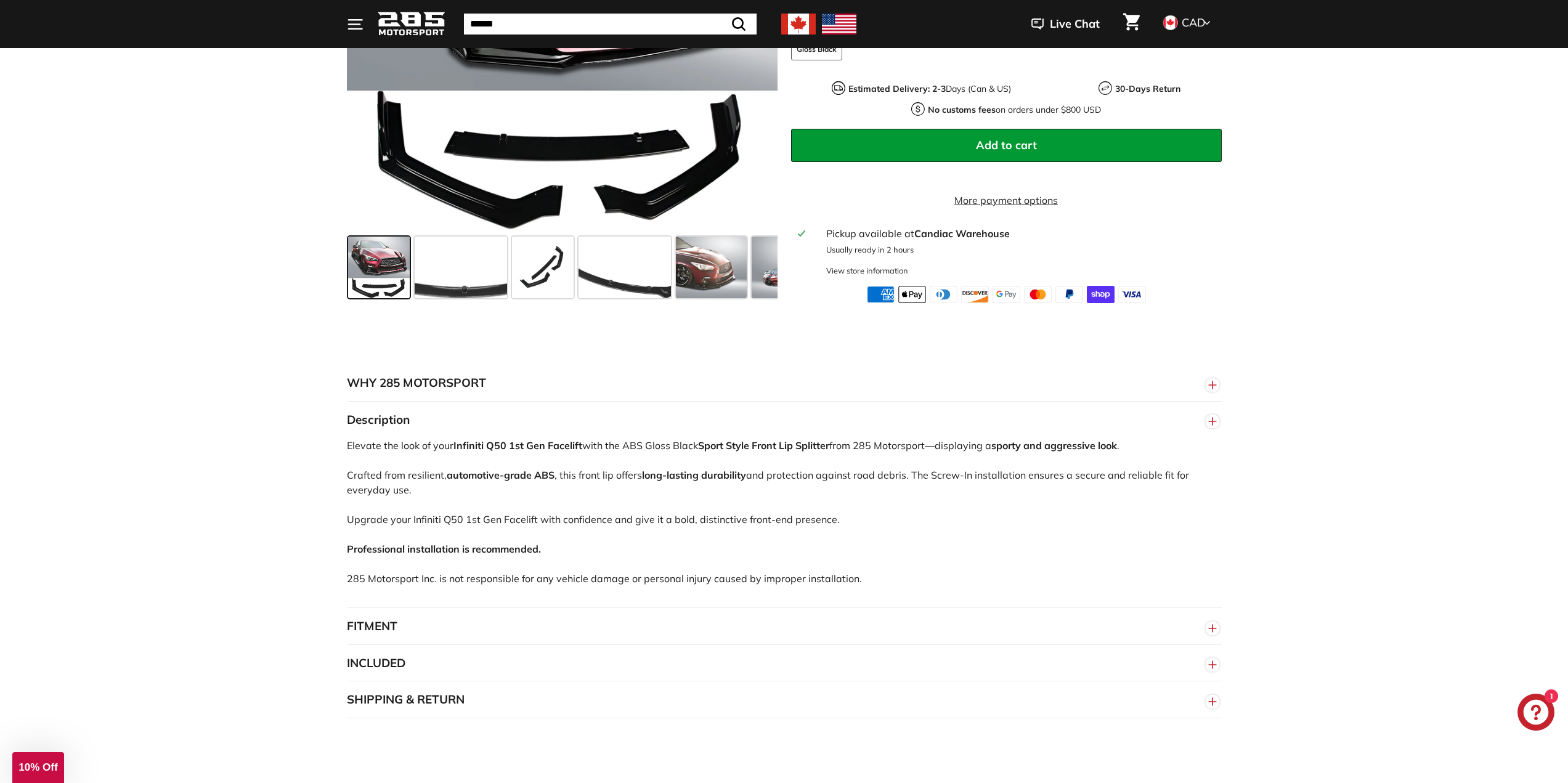
scroll to position [431, 0]
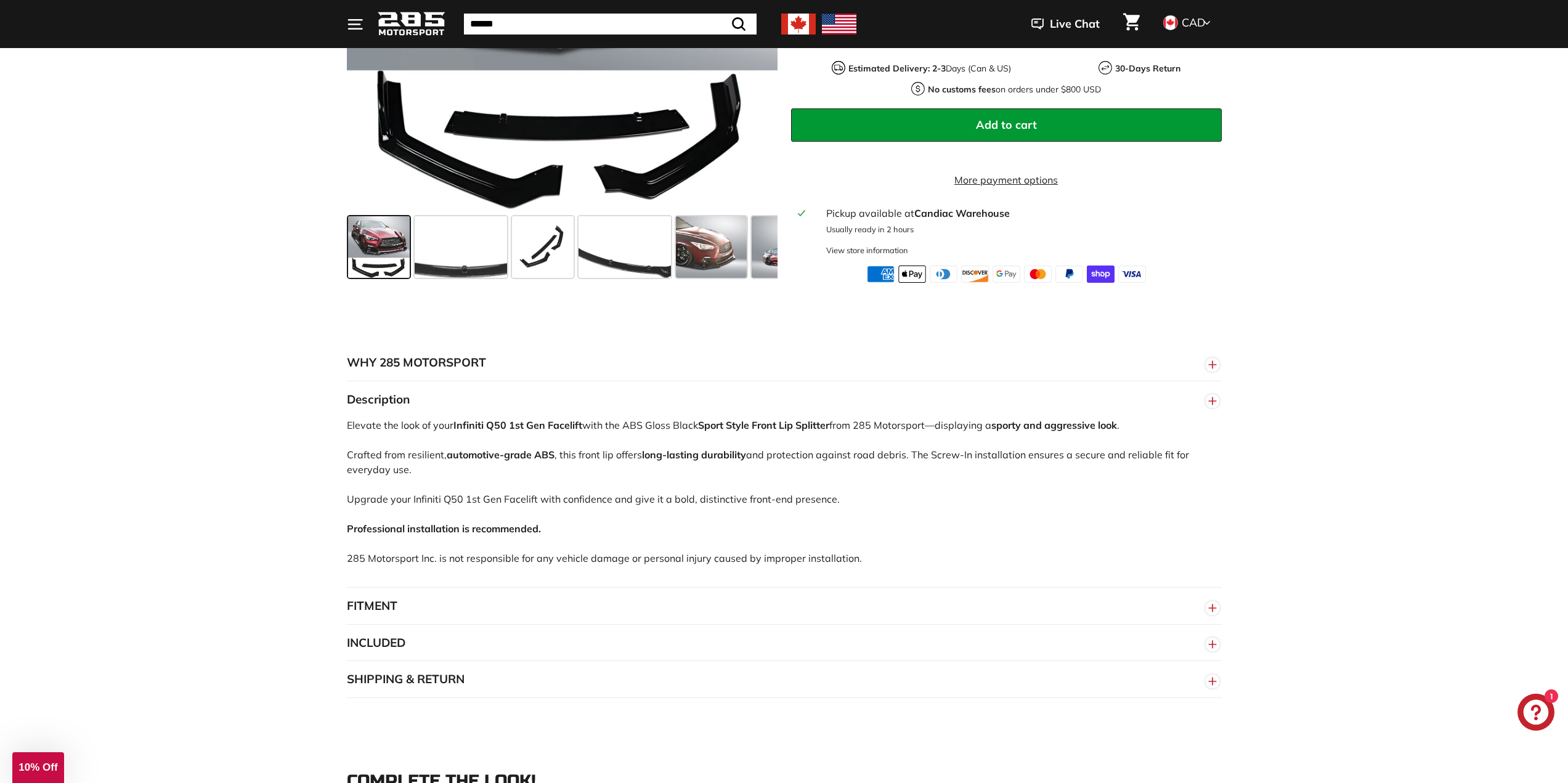
click at [380, 617] on button "FITMENT" at bounding box center [784, 606] width 875 height 37
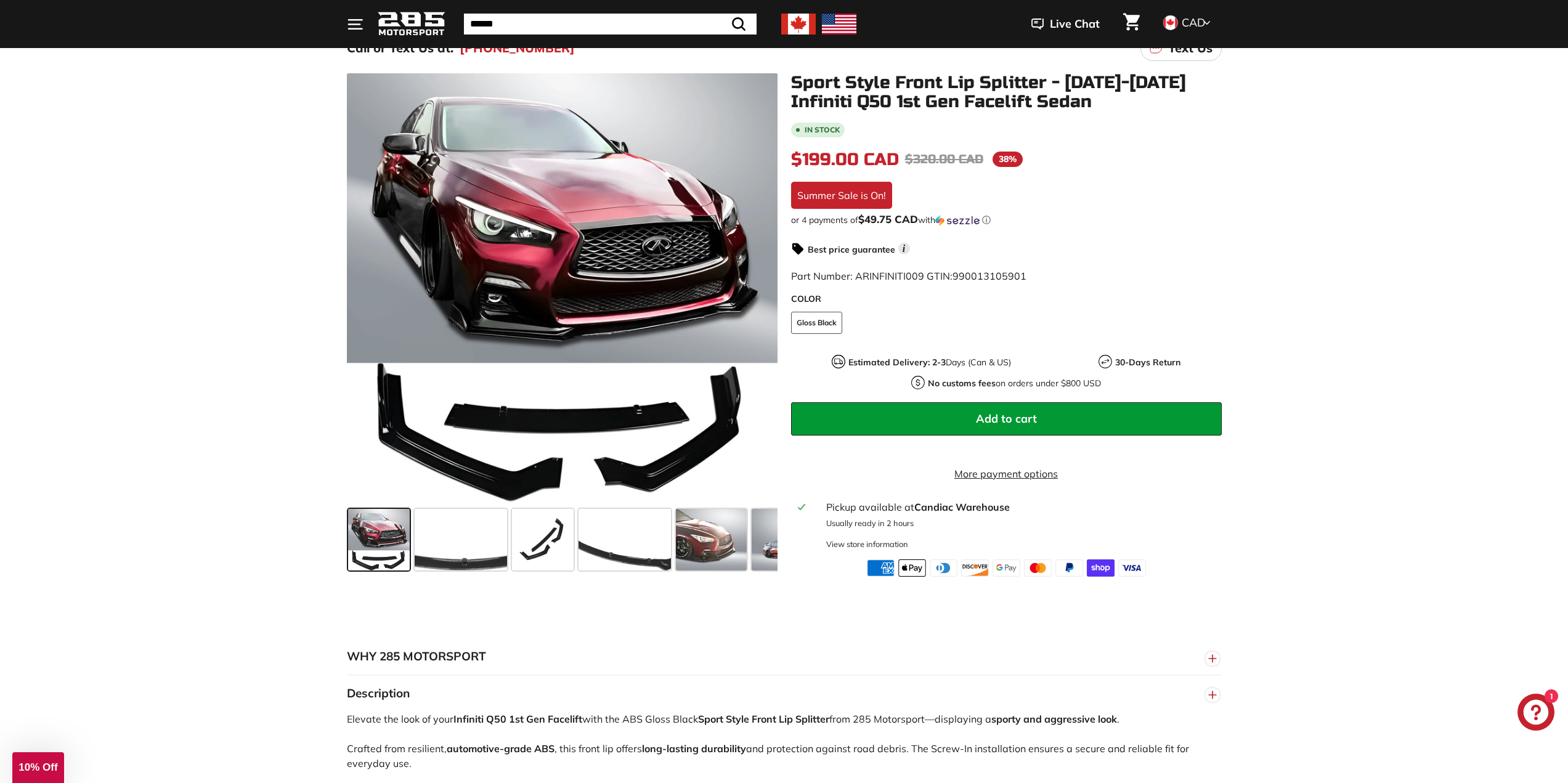
scroll to position [123, 0]
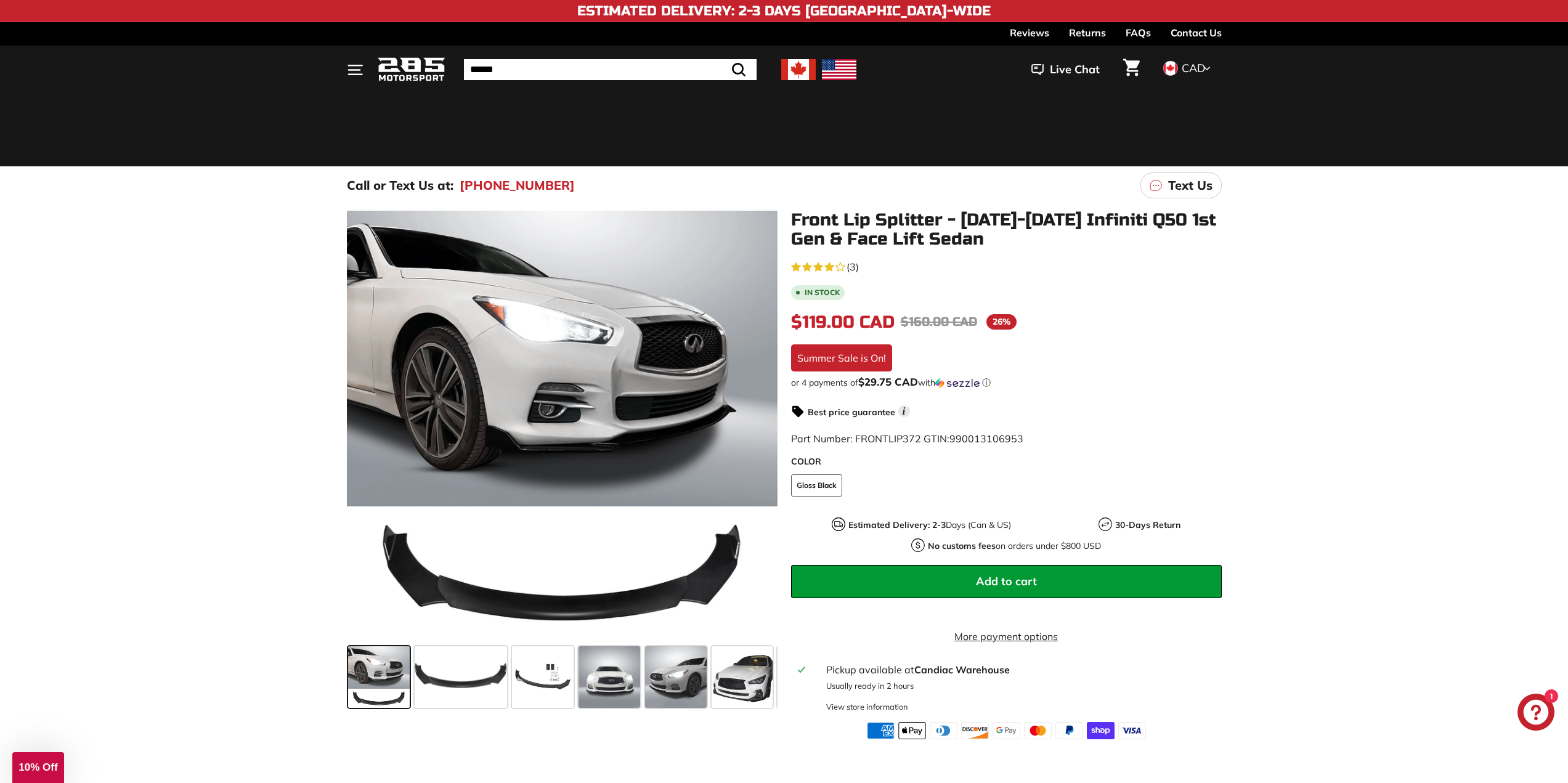
click at [1018, 581] on span "Add to cart" at bounding box center [1006, 581] width 61 height 14
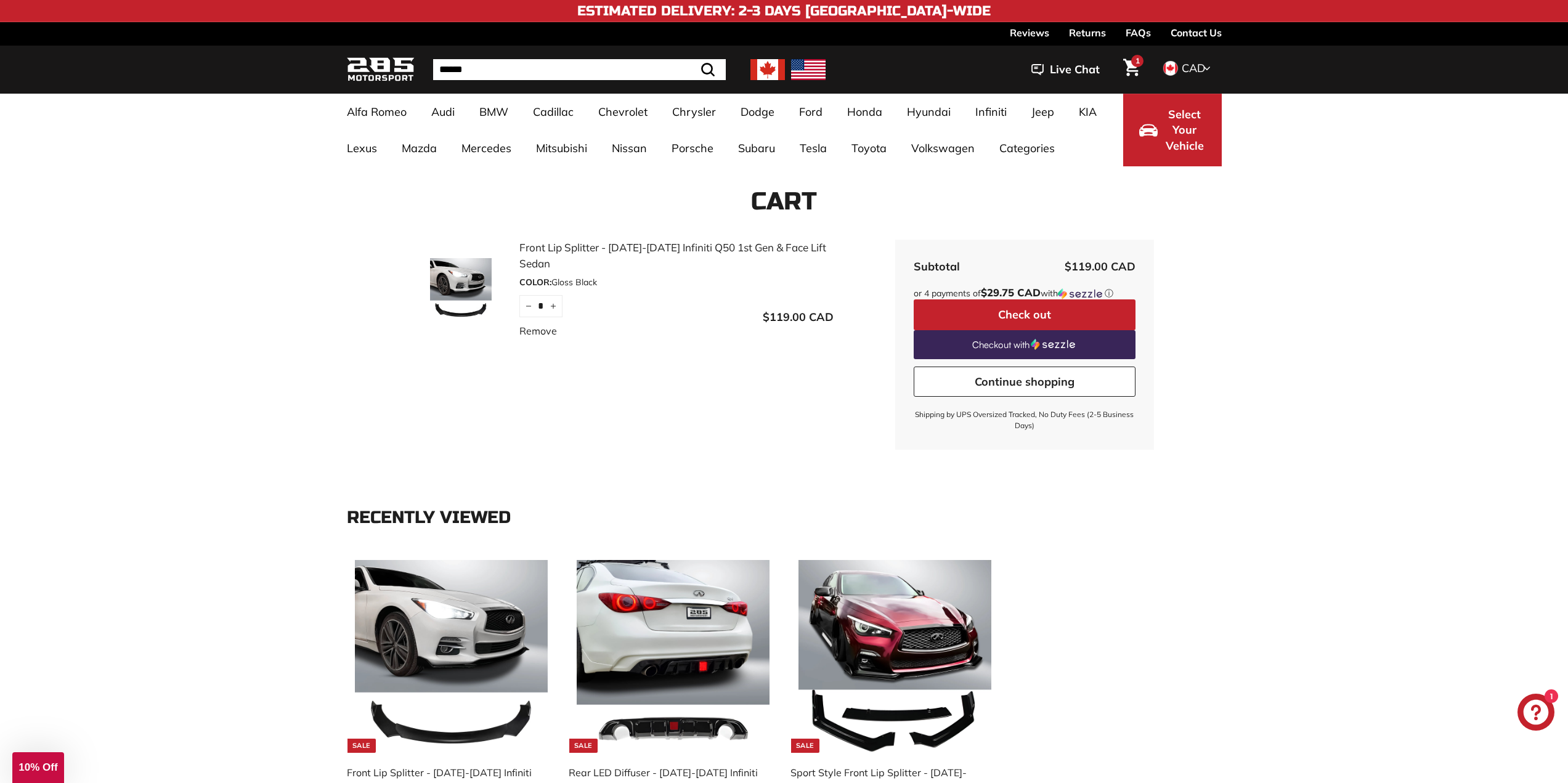
click at [1027, 311] on button "Check out" at bounding box center [1024, 315] width 222 height 31
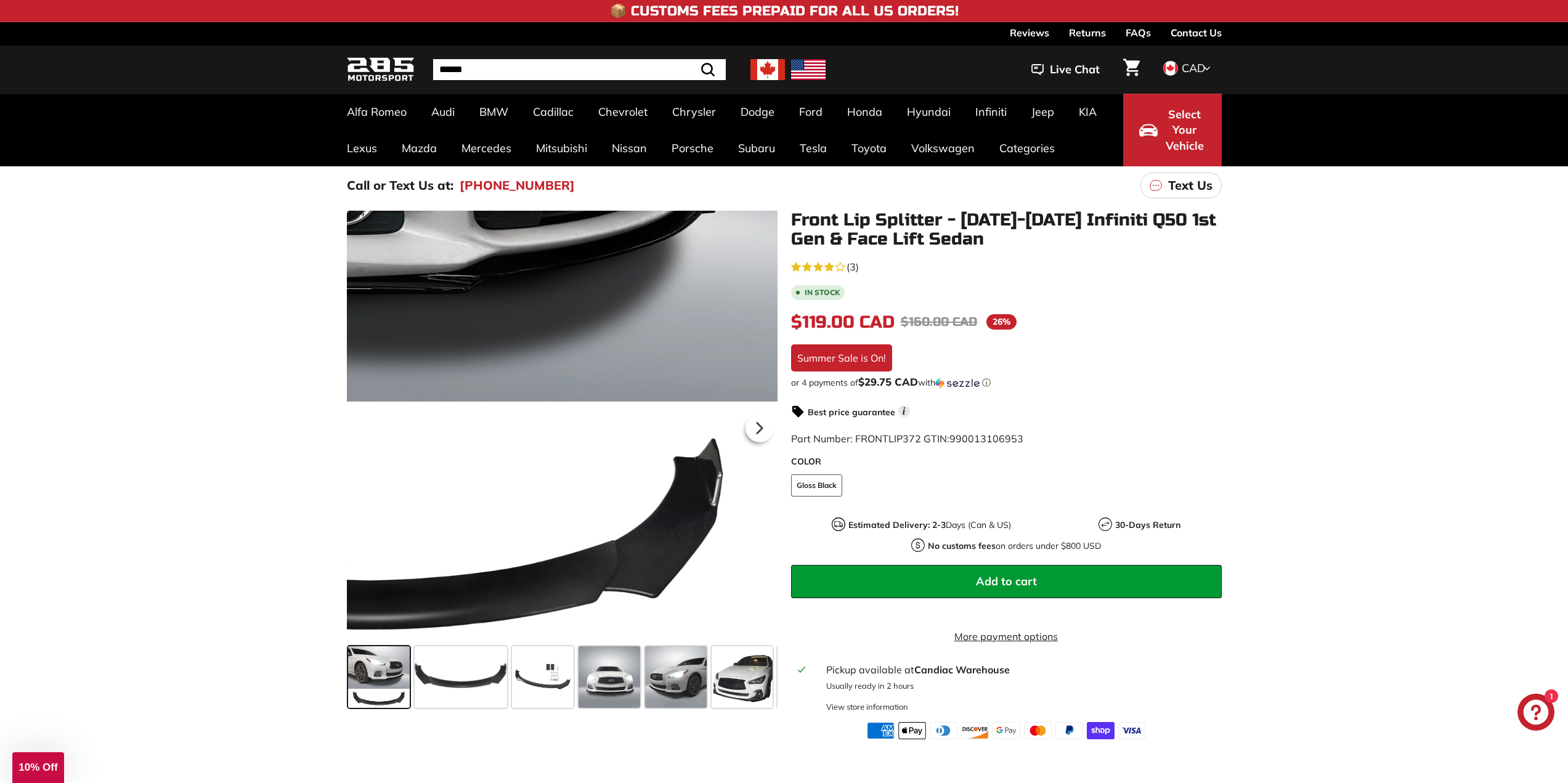
click at [757, 611] on div at bounding box center [562, 426] width 430 height 430
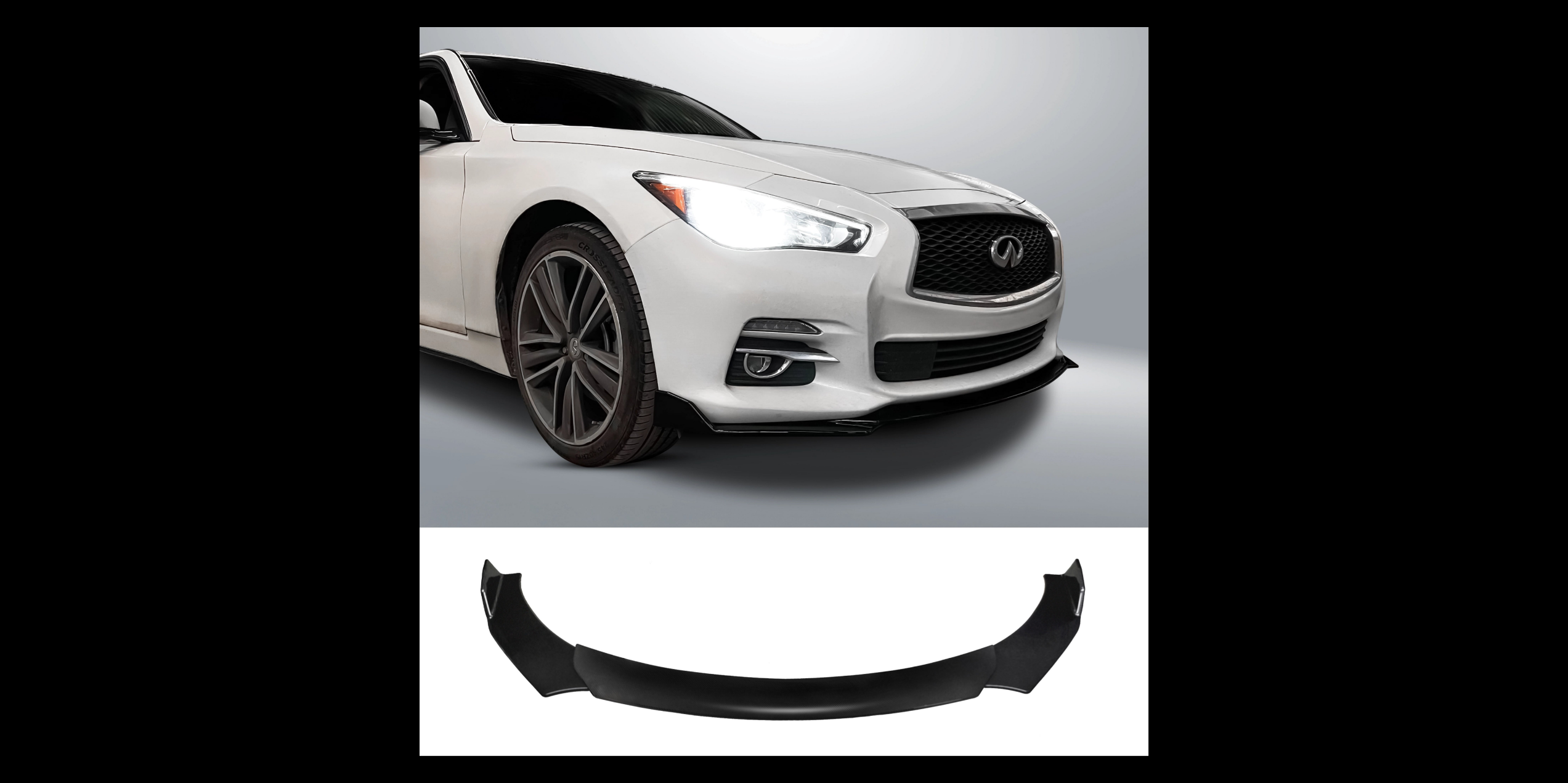
click at [1554, 13] on button at bounding box center [1554, 13] width 27 height 27
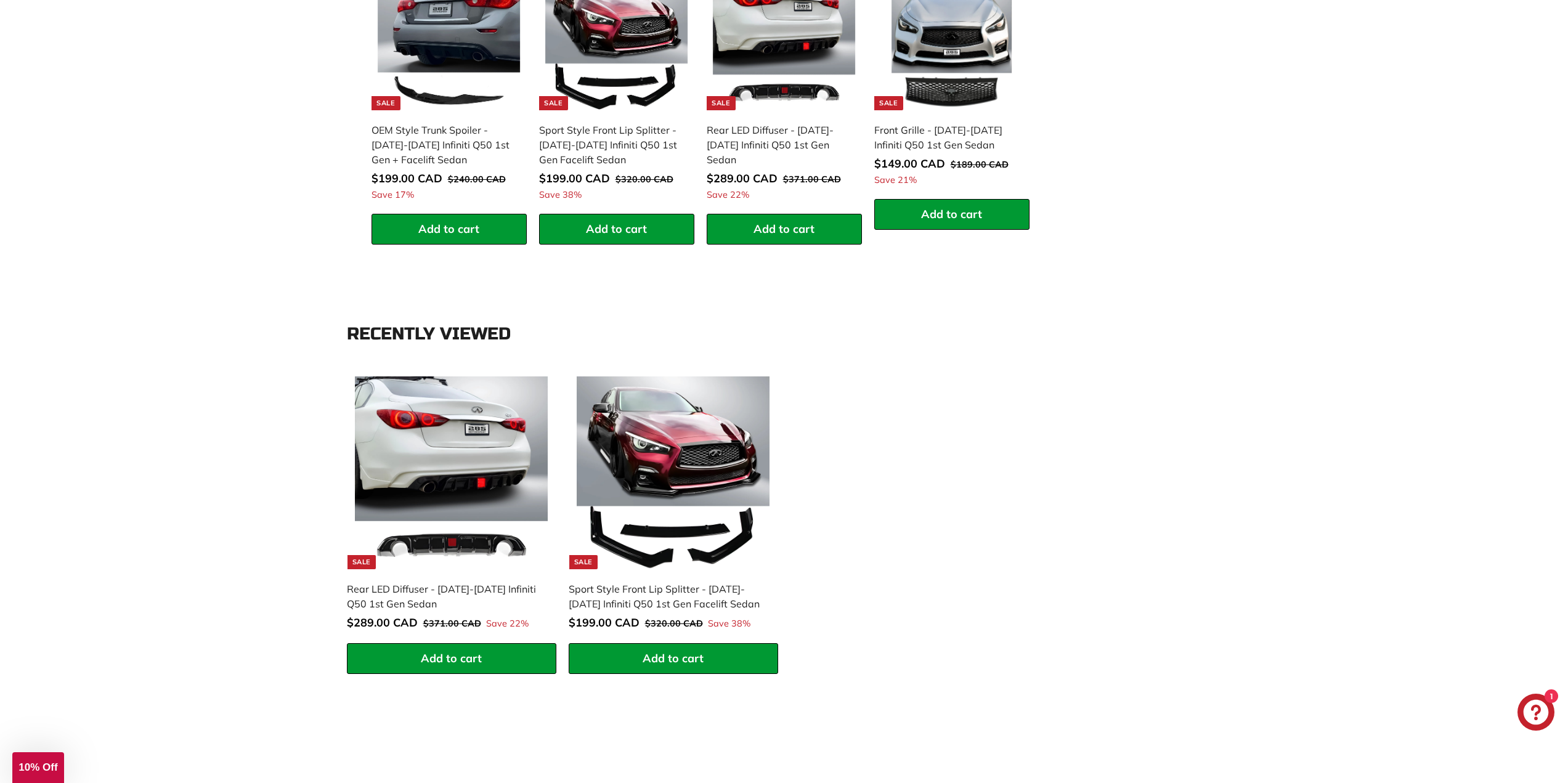
scroll to position [1355, 0]
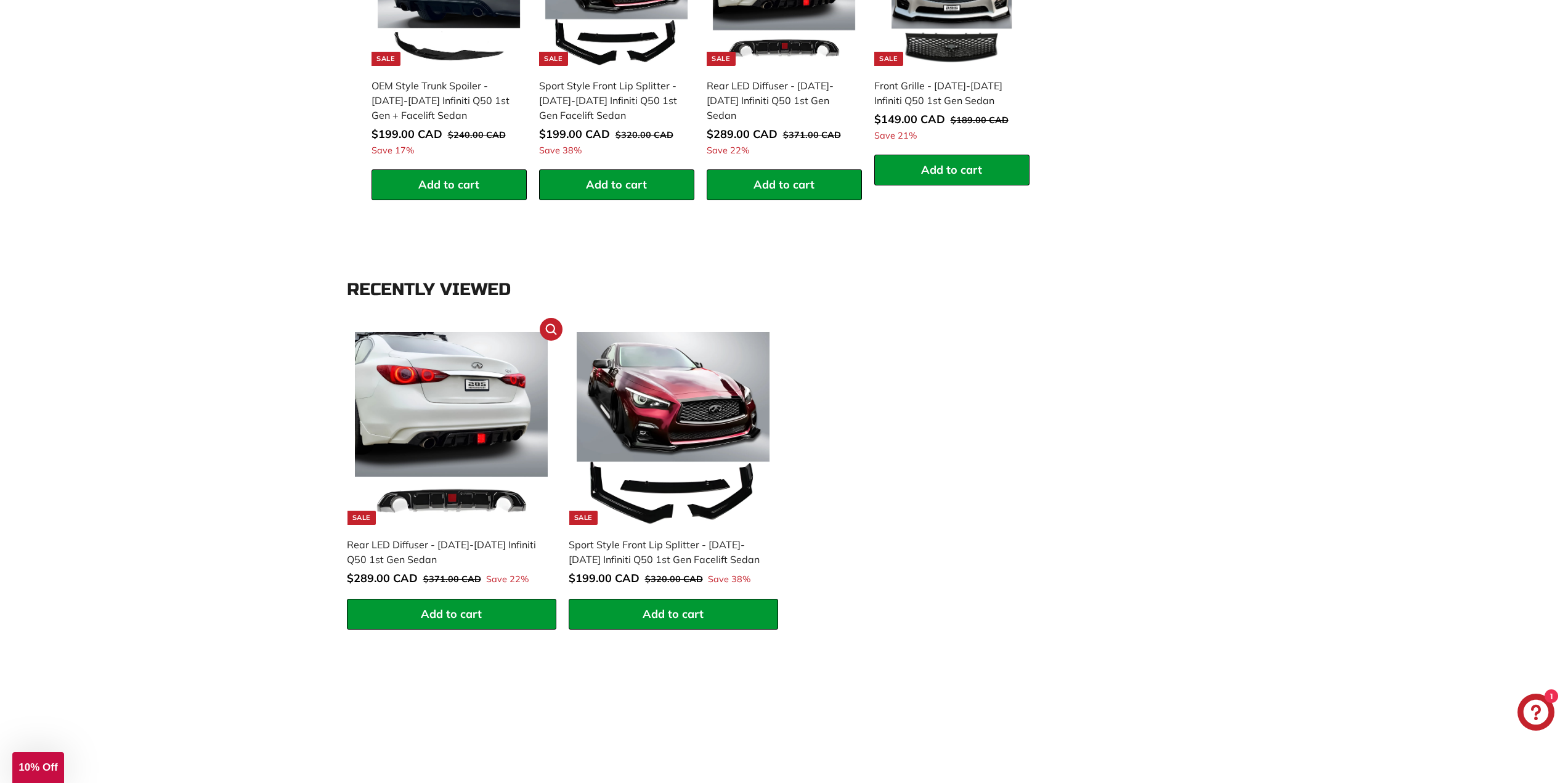
click at [482, 438] on img at bounding box center [451, 428] width 193 height 193
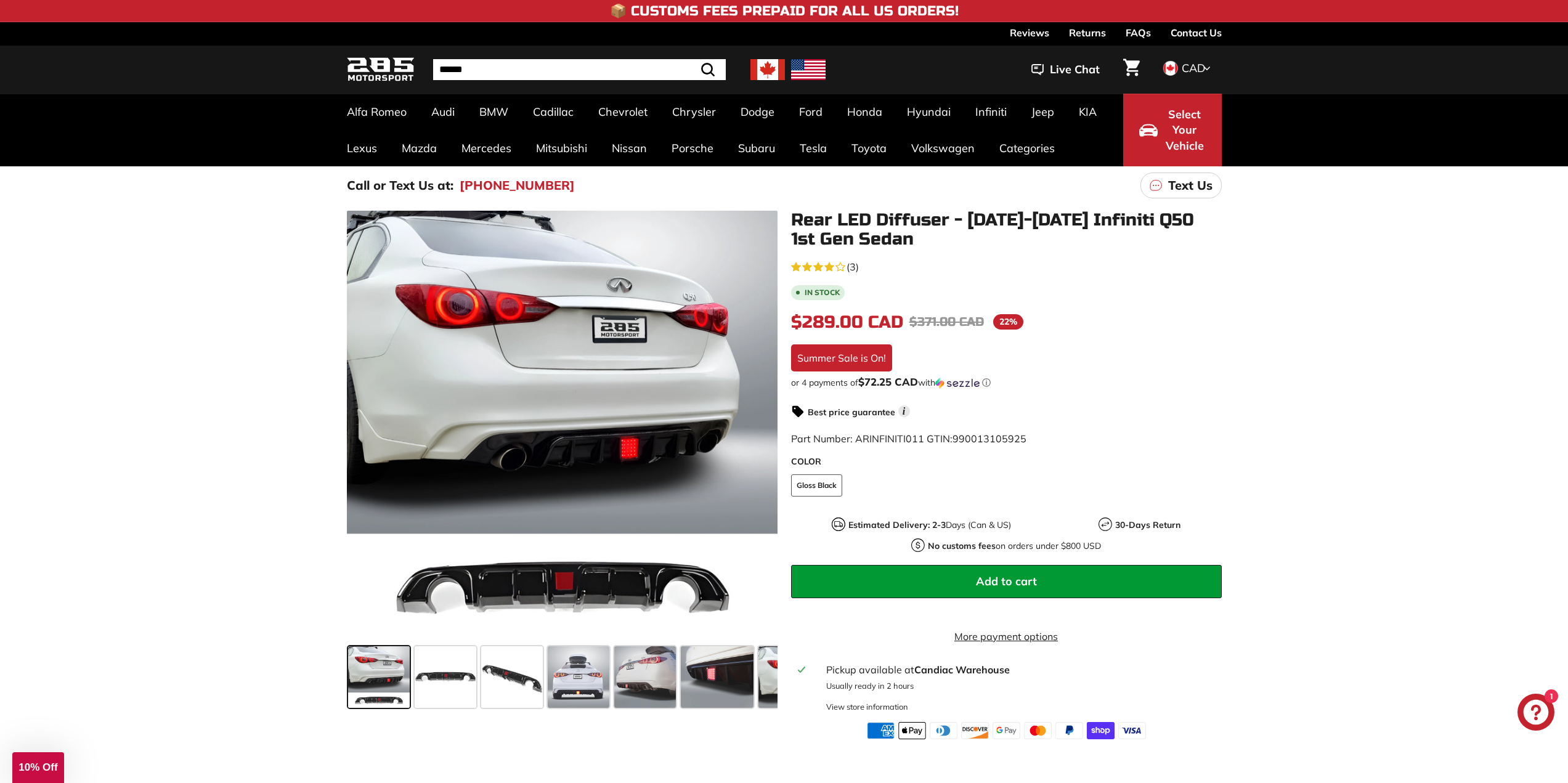
click at [291, 409] on div ".cls-1{fill:none;stroke:#000;stroke-miterlimit:10;stroke-width:2px} .cls-1{fill…" at bounding box center [784, 471] width 1568 height 534
click at [840, 268] on icon "3.7 rating (3 votes)" at bounding box center [840, 267] width 10 height 10
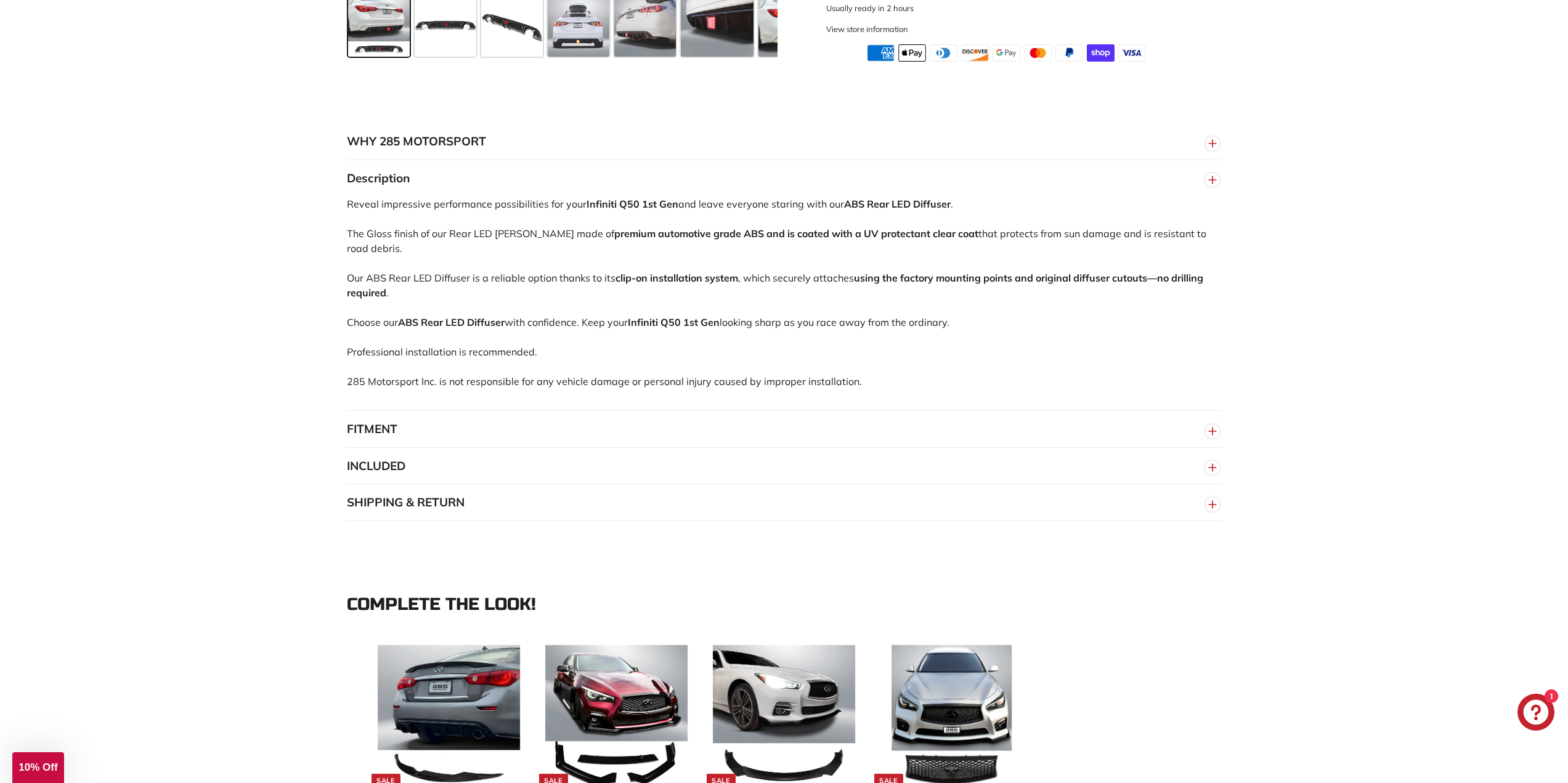
scroll to position [863, 0]
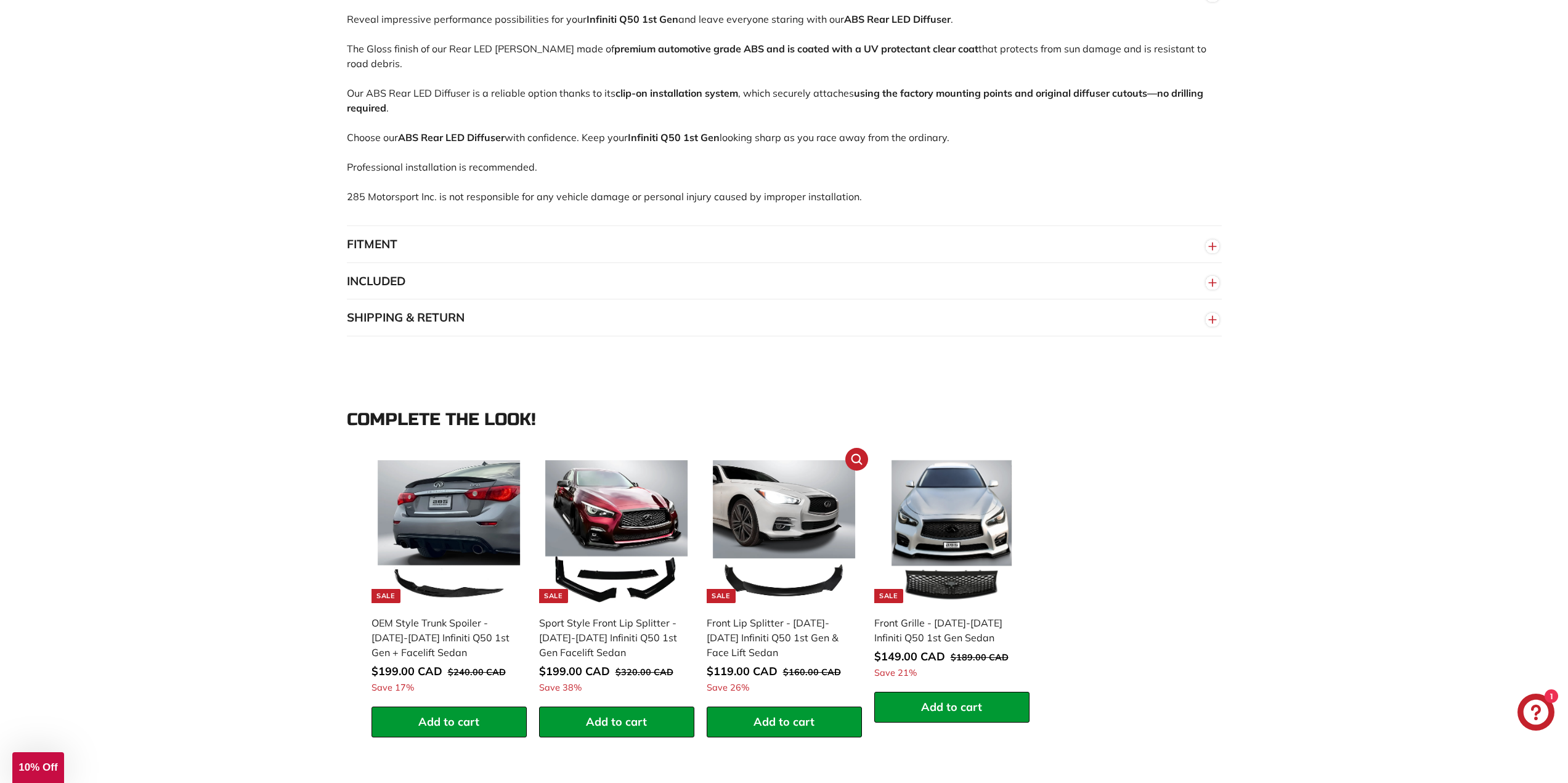
click at [782, 631] on div "Front Lip Splitter - [DATE]-[DATE] Infiniti Q50 1st Gen & Face Lift Sedan" at bounding box center [778, 637] width 143 height 44
